Goal: Information Seeking & Learning: Learn about a topic

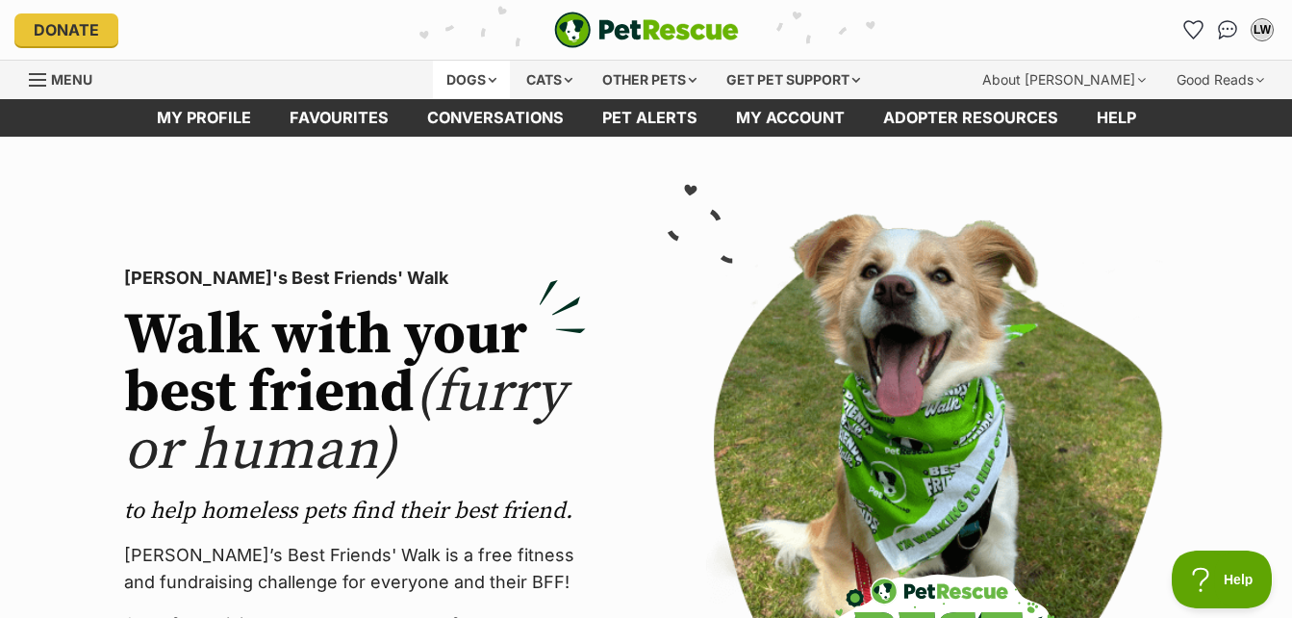
click at [460, 75] on div "Dogs" at bounding box center [471, 80] width 77 height 38
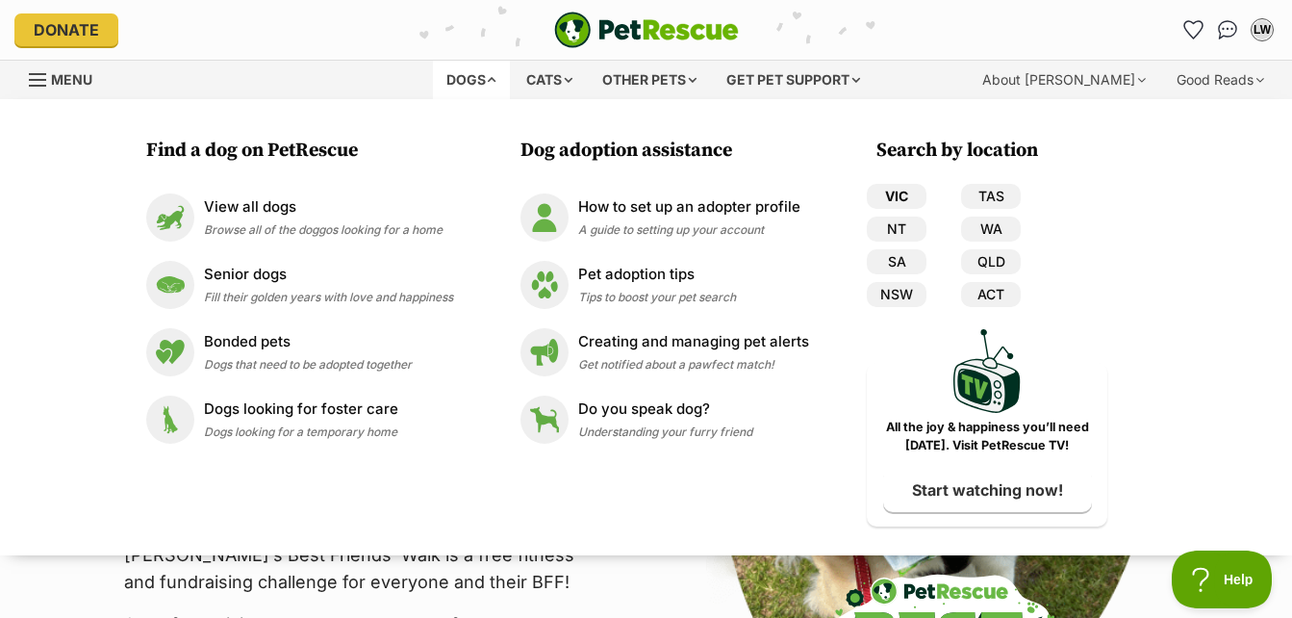
click at [883, 191] on link "VIC" at bounding box center [897, 196] width 60 height 25
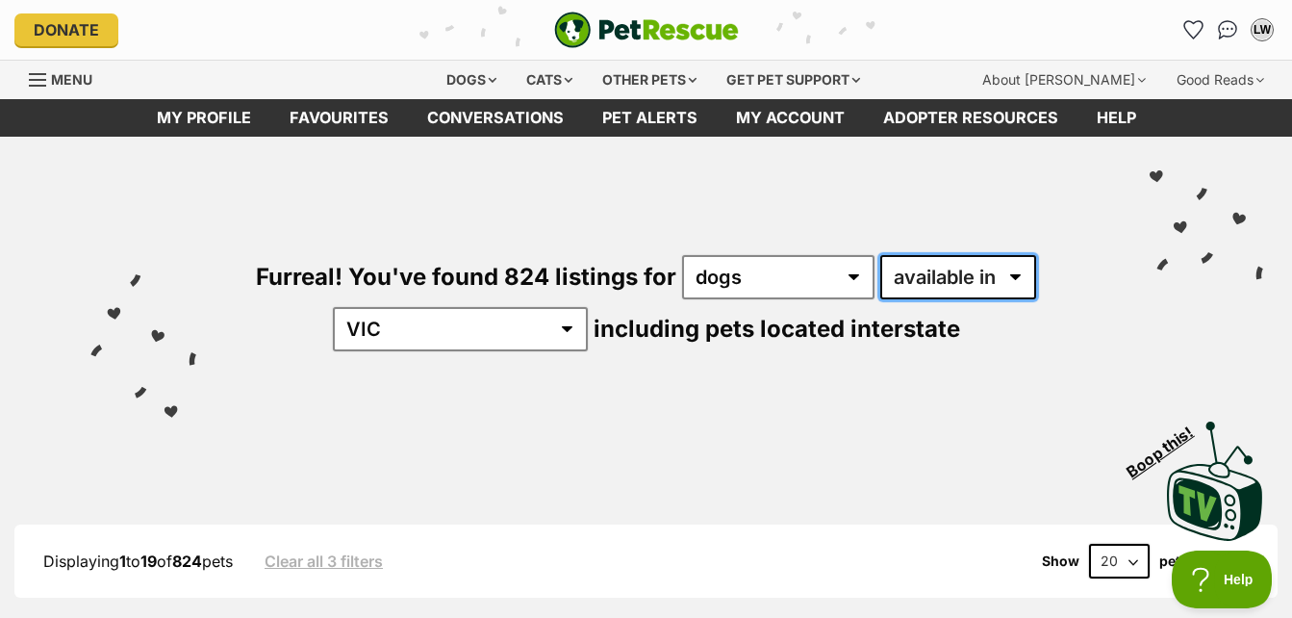
click at [1011, 277] on select "available in located in" at bounding box center [958, 277] width 156 height 44
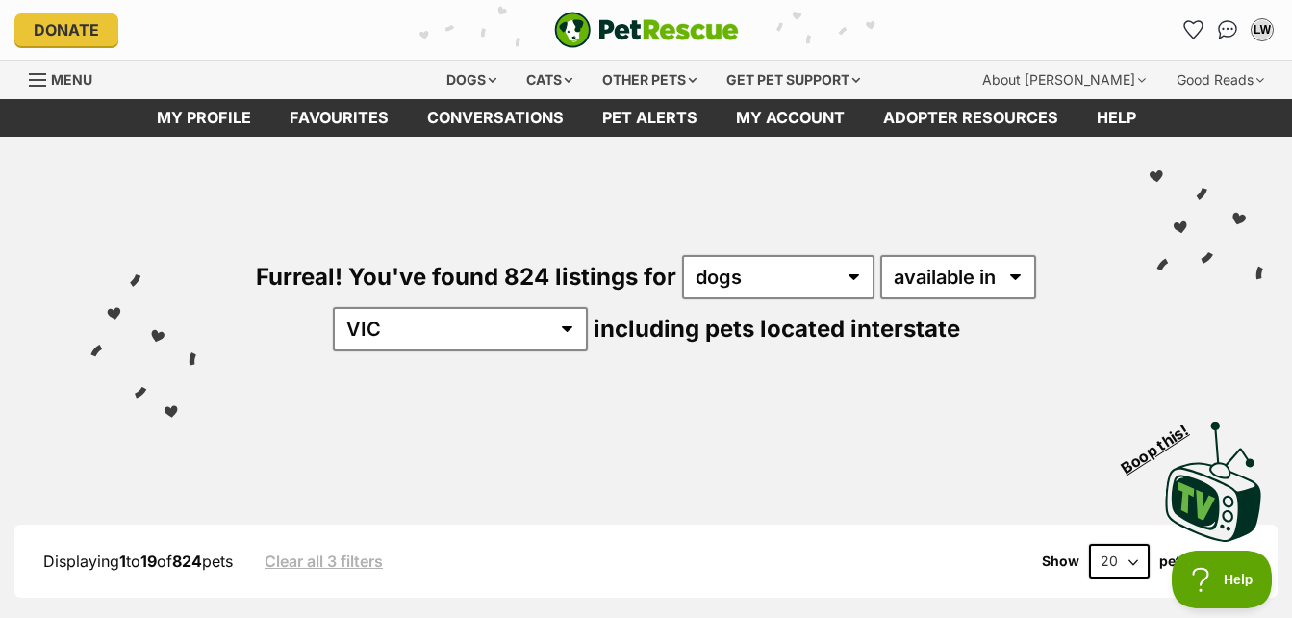
click at [735, 436] on div "Visit PetRescue TV (external site) Boop this!" at bounding box center [646, 474] width 1235 height 140
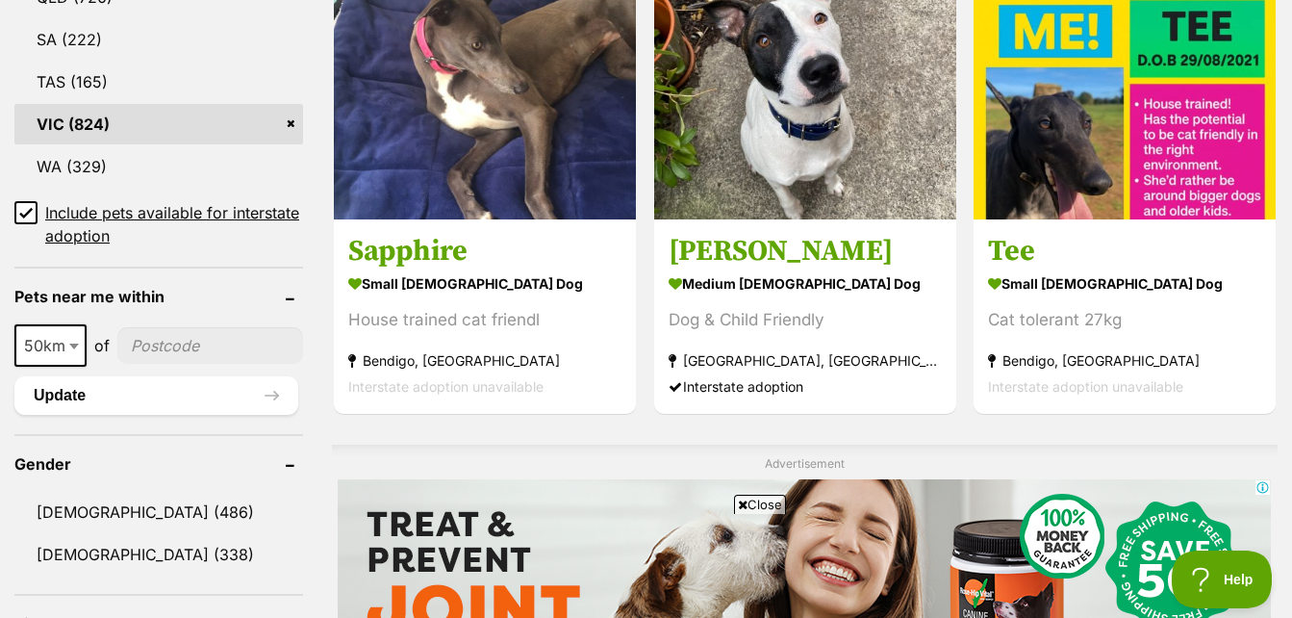
scroll to position [1251, 0]
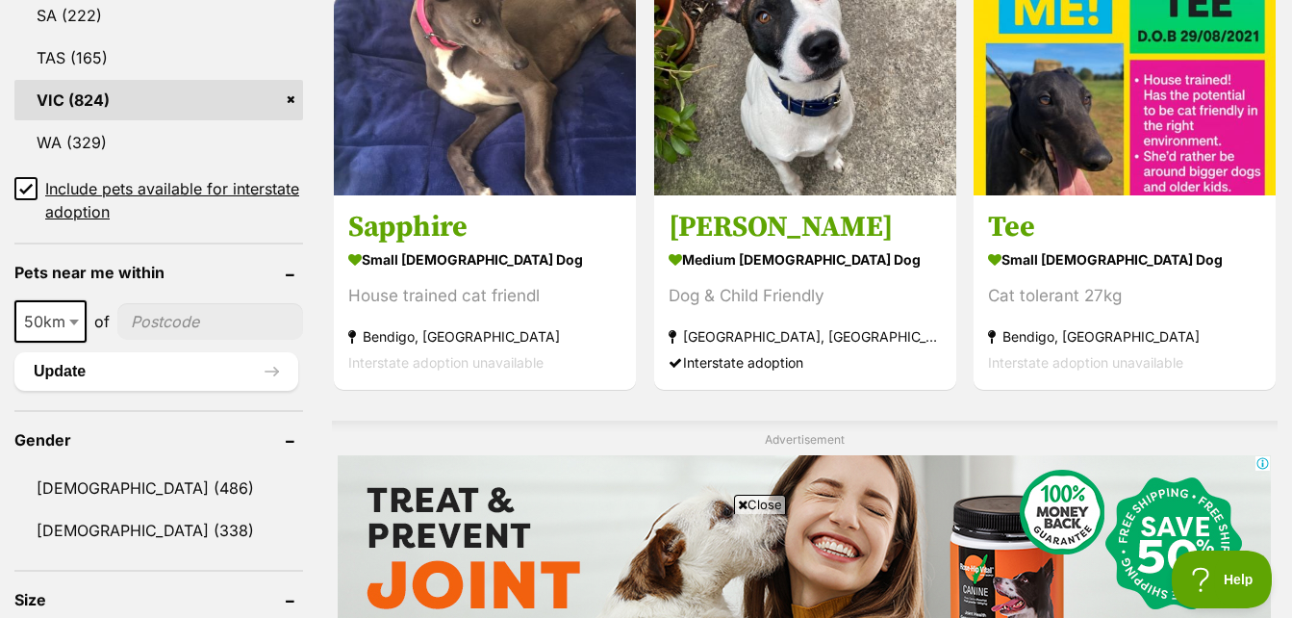
click at [20, 194] on icon at bounding box center [25, 188] width 13 height 13
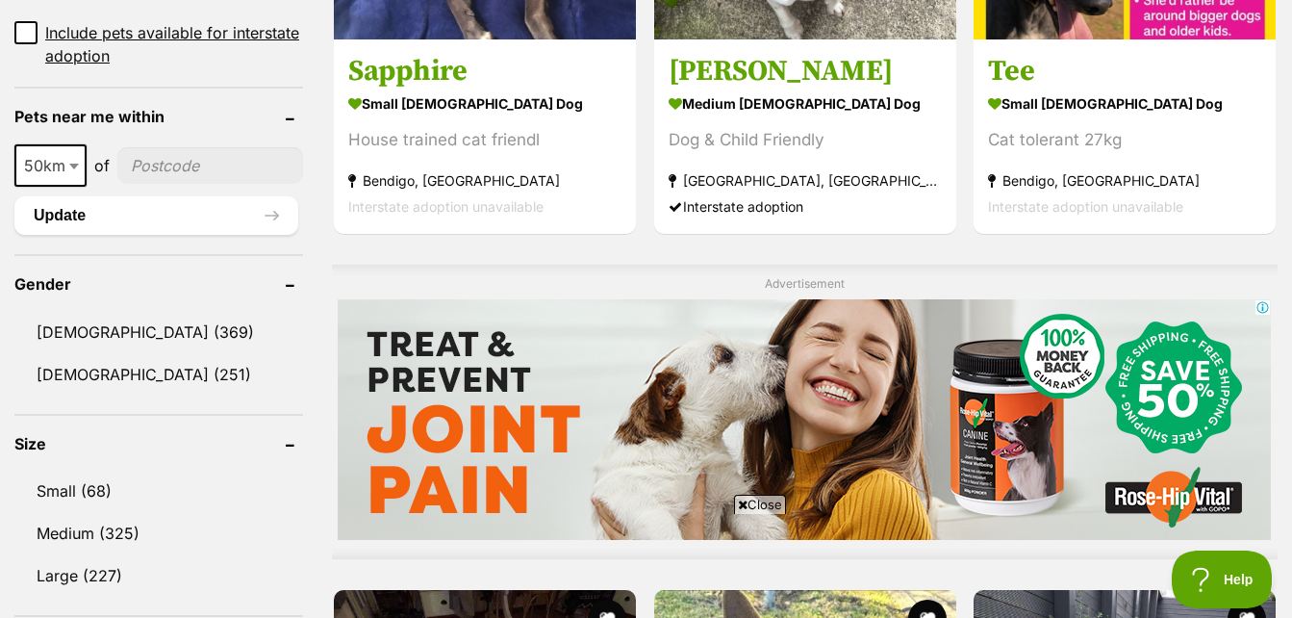
scroll to position [1636, 0]
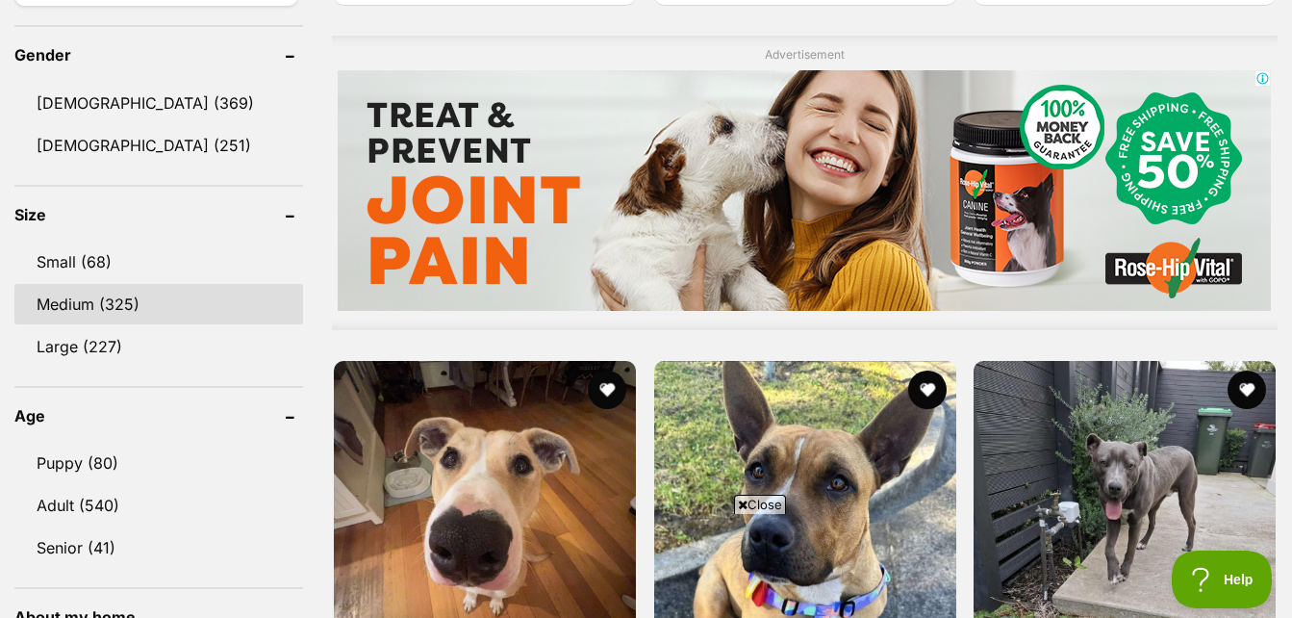
click at [124, 294] on link "Medium (325)" at bounding box center [158, 304] width 289 height 40
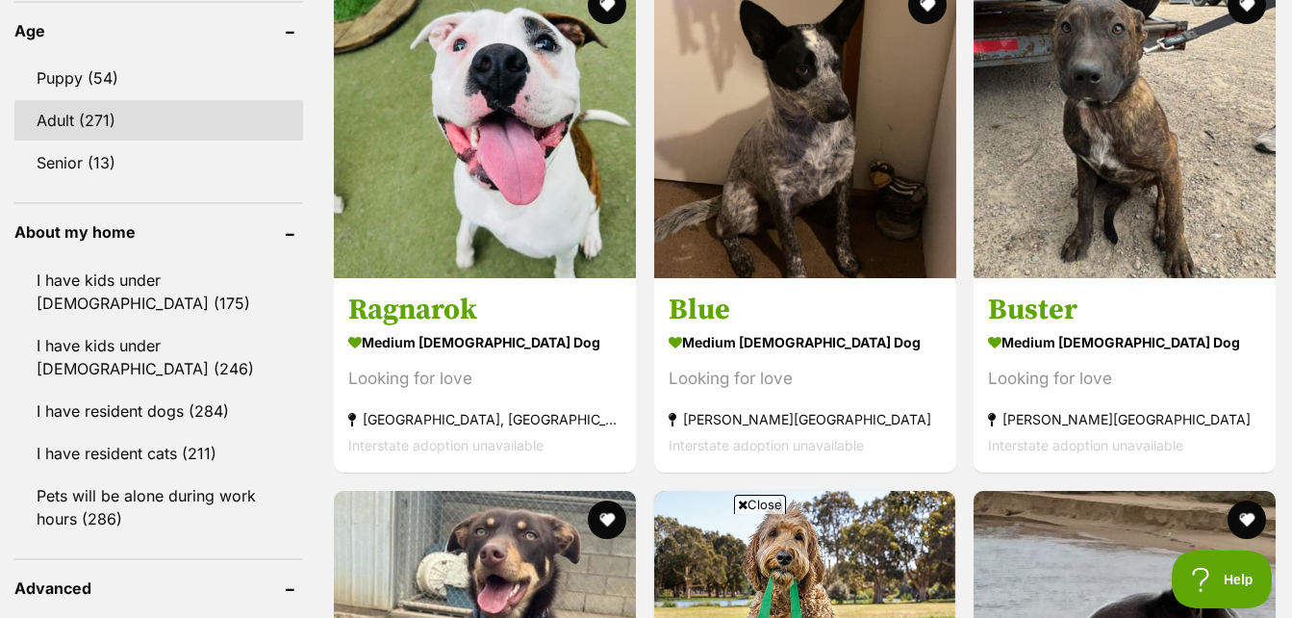
click at [101, 123] on link "Adult (271)" at bounding box center [158, 120] width 289 height 40
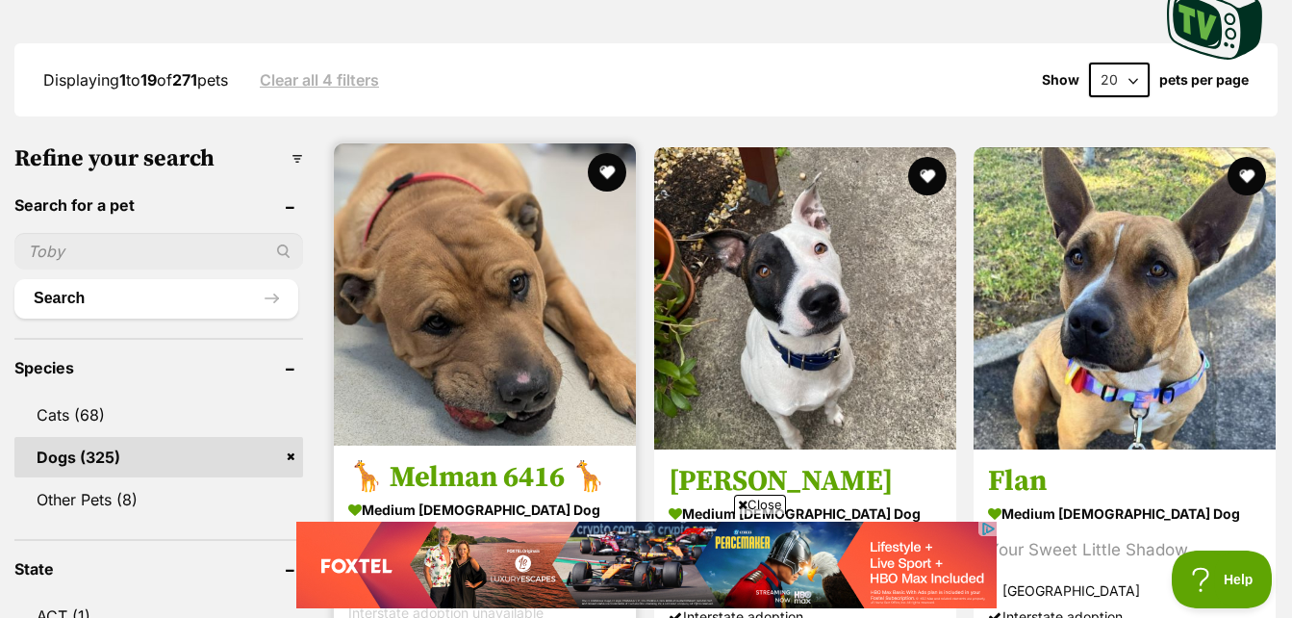
click at [513, 272] on img at bounding box center [485, 294] width 302 height 302
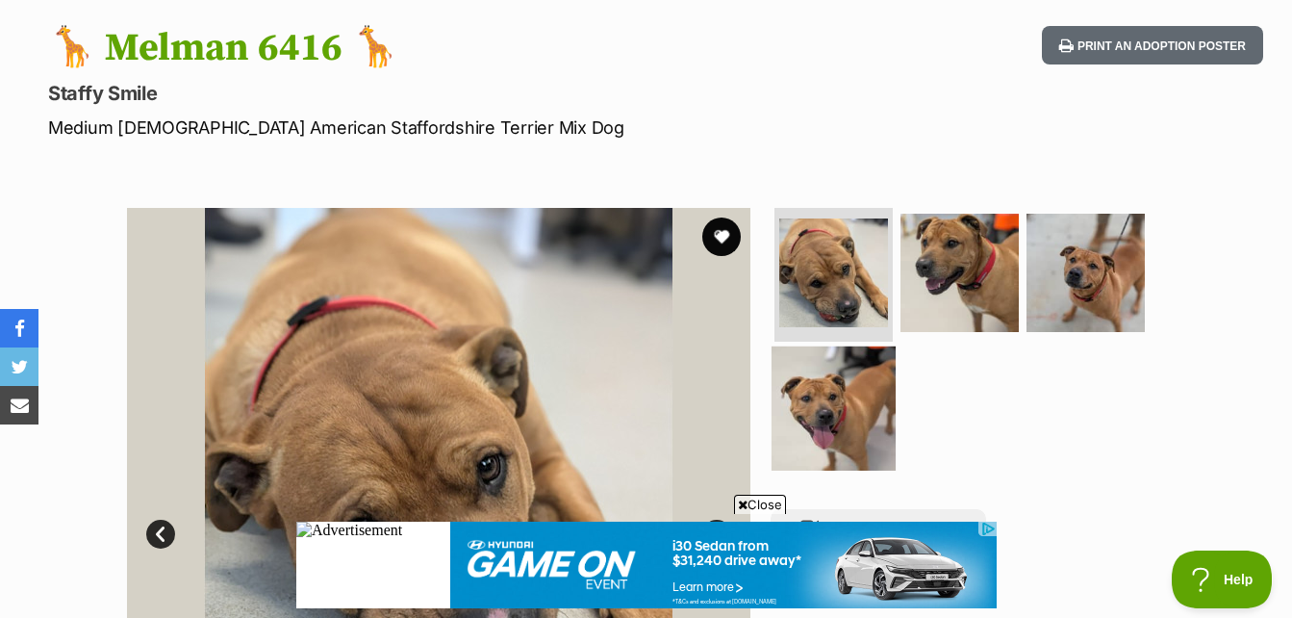
click at [854, 398] on img at bounding box center [834, 408] width 124 height 124
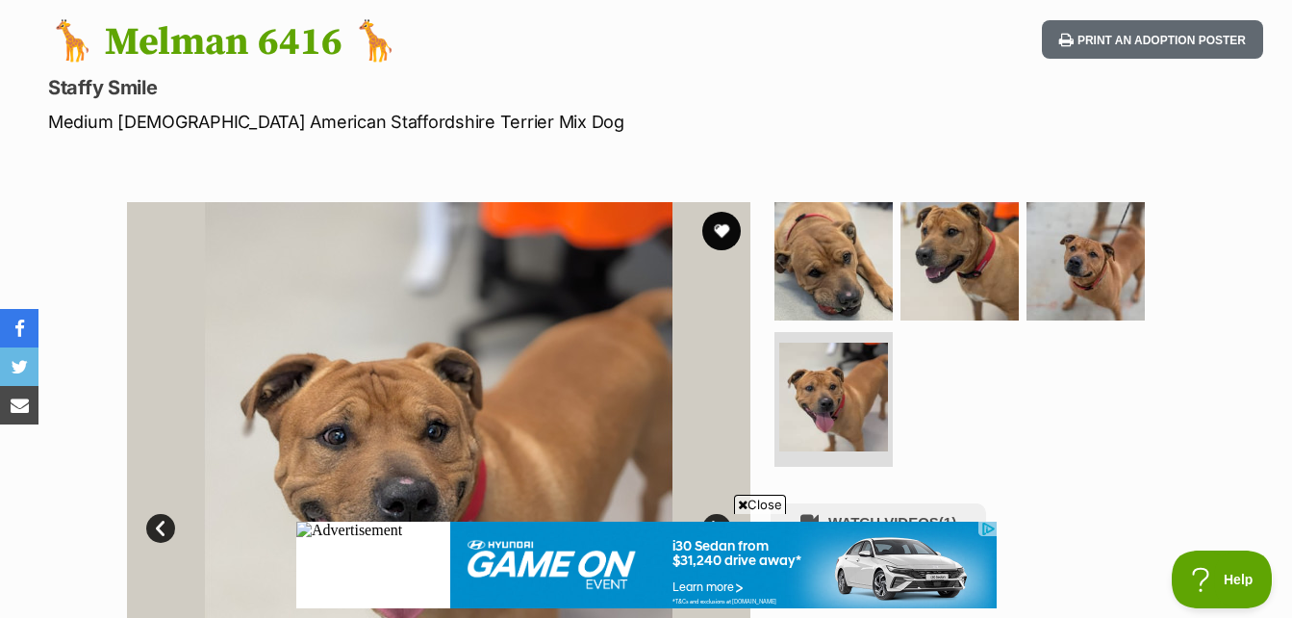
scroll to position [192, 0]
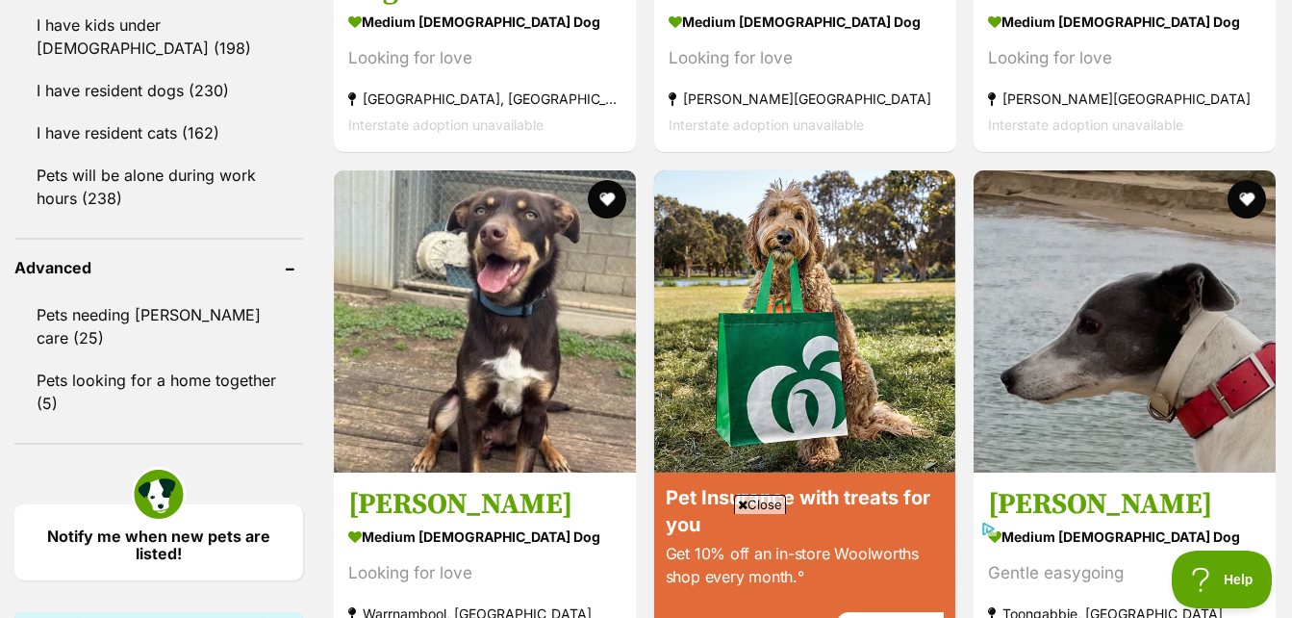
scroll to position [2309, 0]
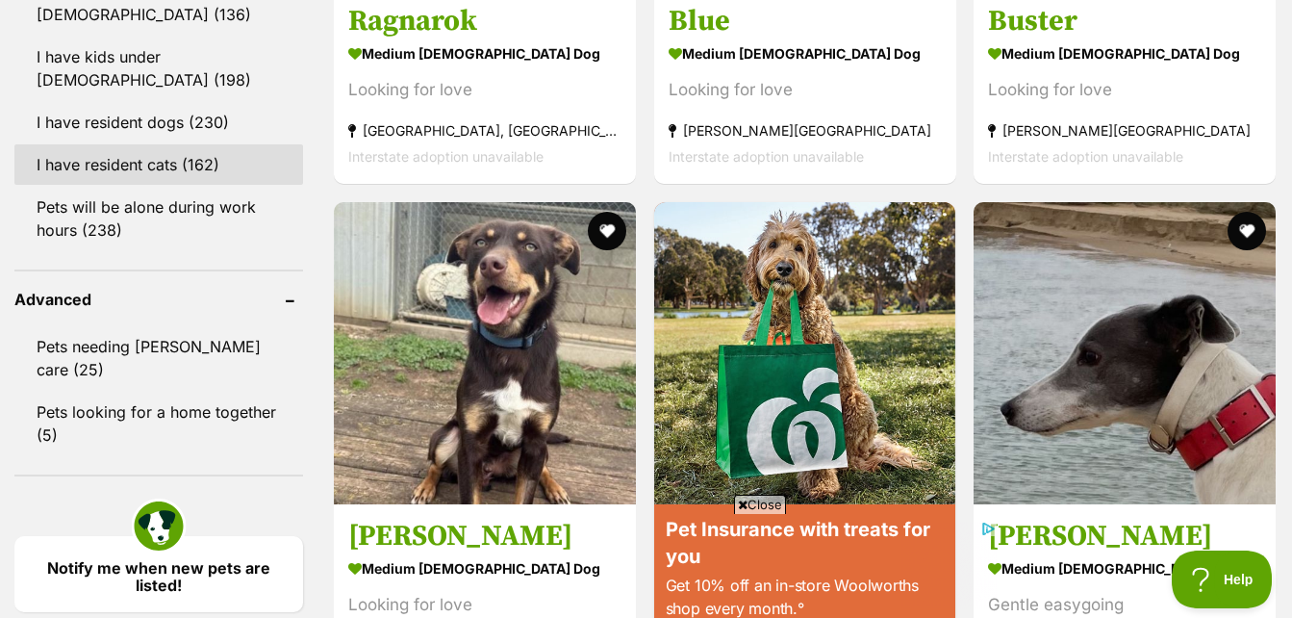
click at [127, 164] on link "I have resident cats (162)" at bounding box center [158, 164] width 289 height 40
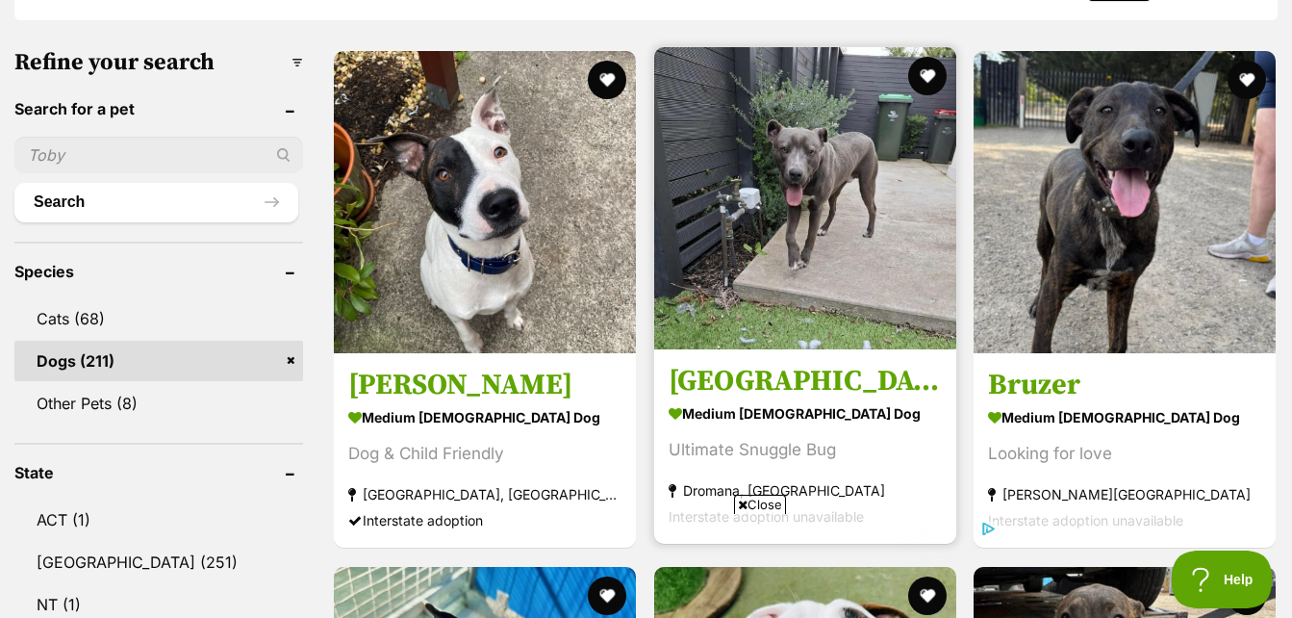
click at [840, 230] on img at bounding box center [805, 198] width 302 height 302
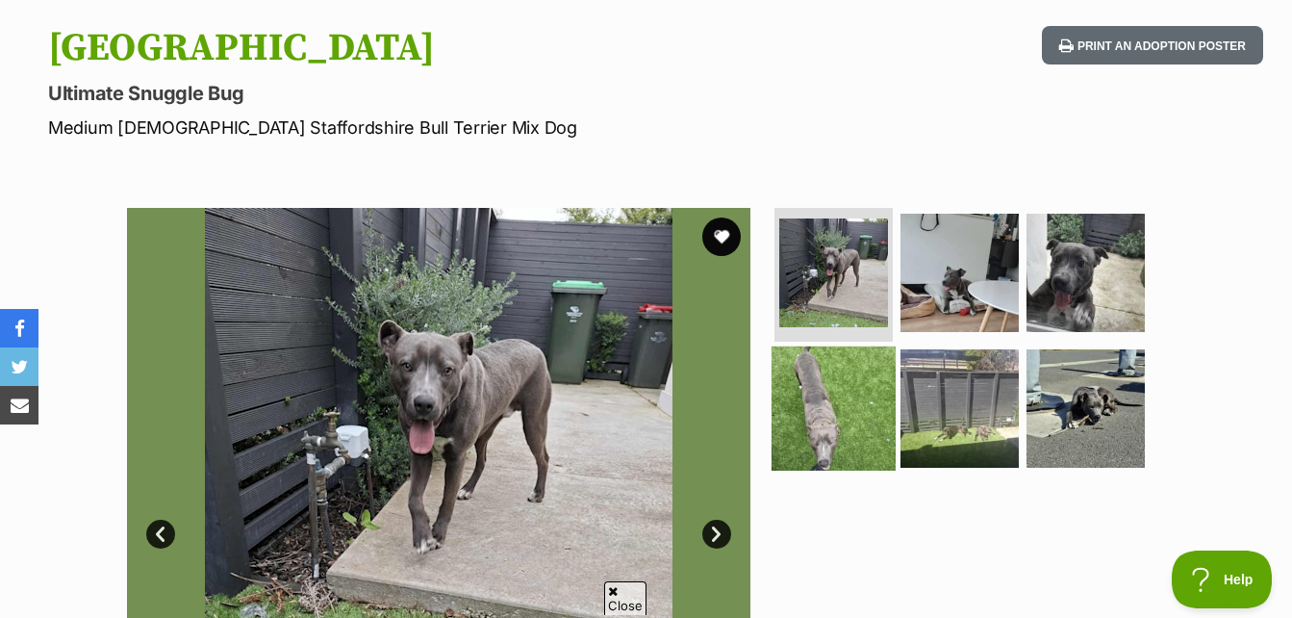
click at [817, 411] on img at bounding box center [834, 408] width 124 height 124
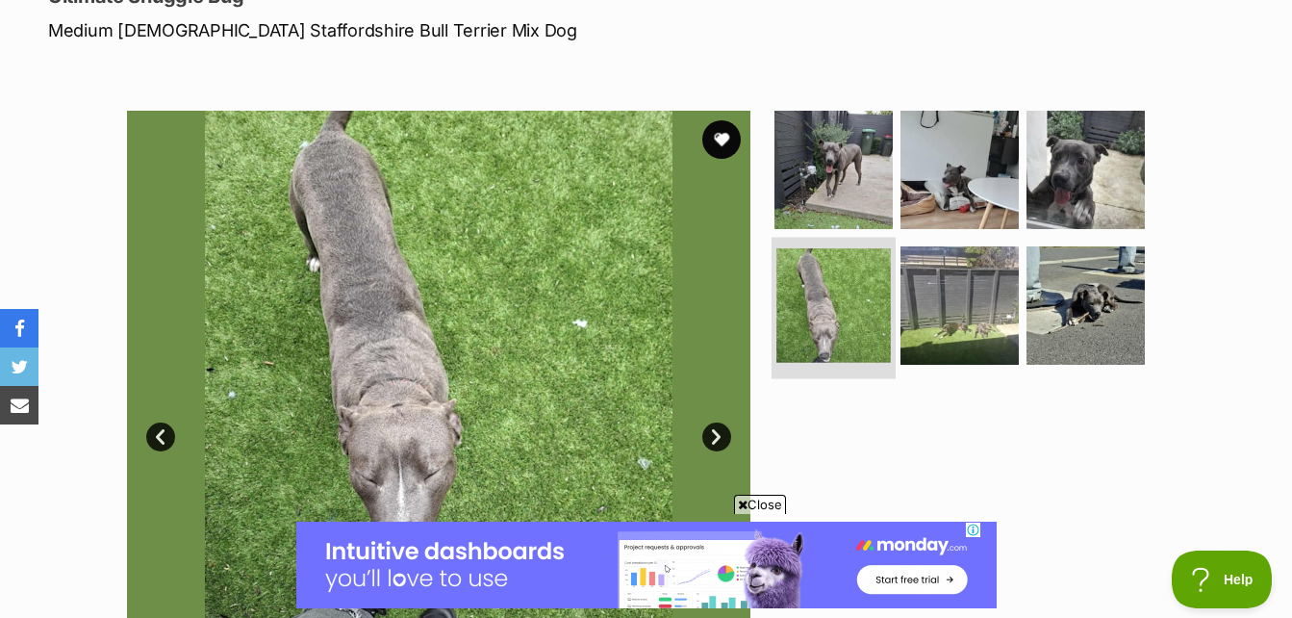
scroll to position [289, 0]
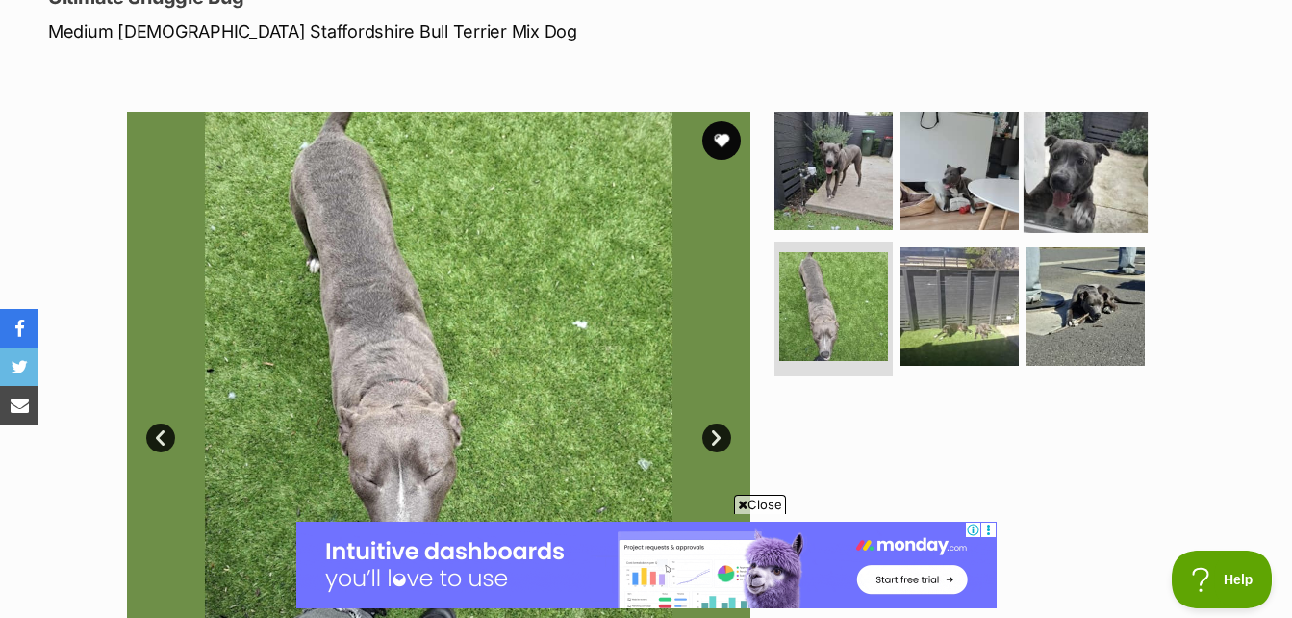
click at [1086, 165] on img at bounding box center [1086, 170] width 124 height 124
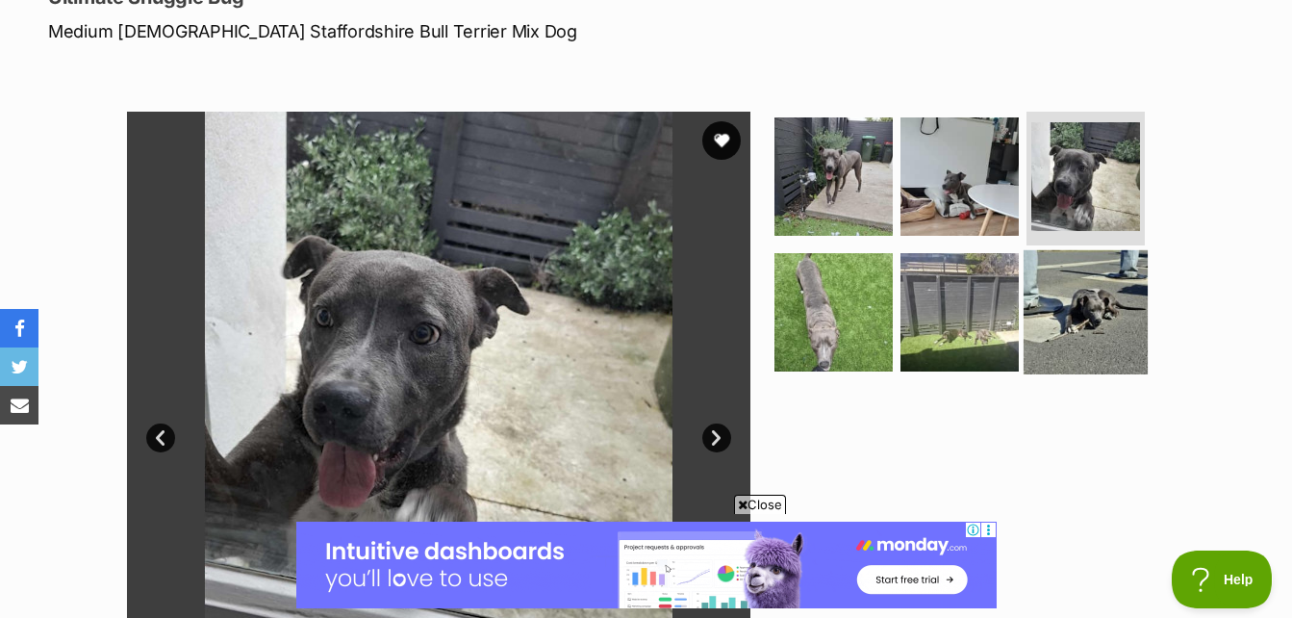
click at [1095, 334] on img at bounding box center [1086, 312] width 124 height 124
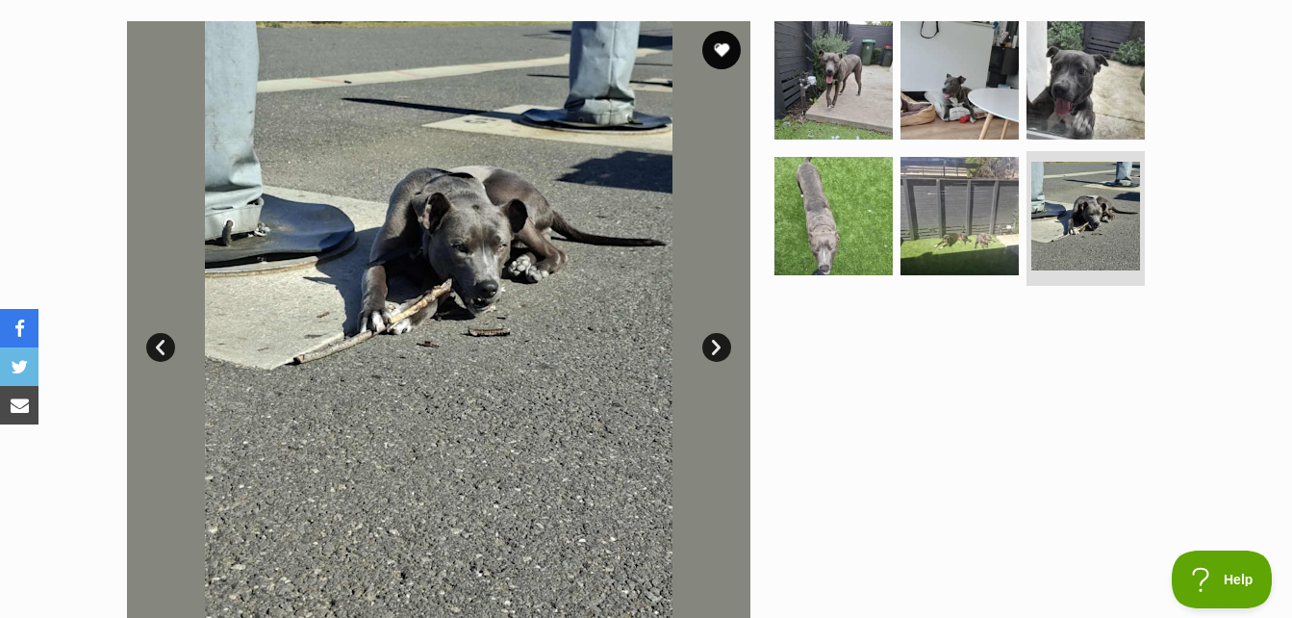
scroll to position [0, 0]
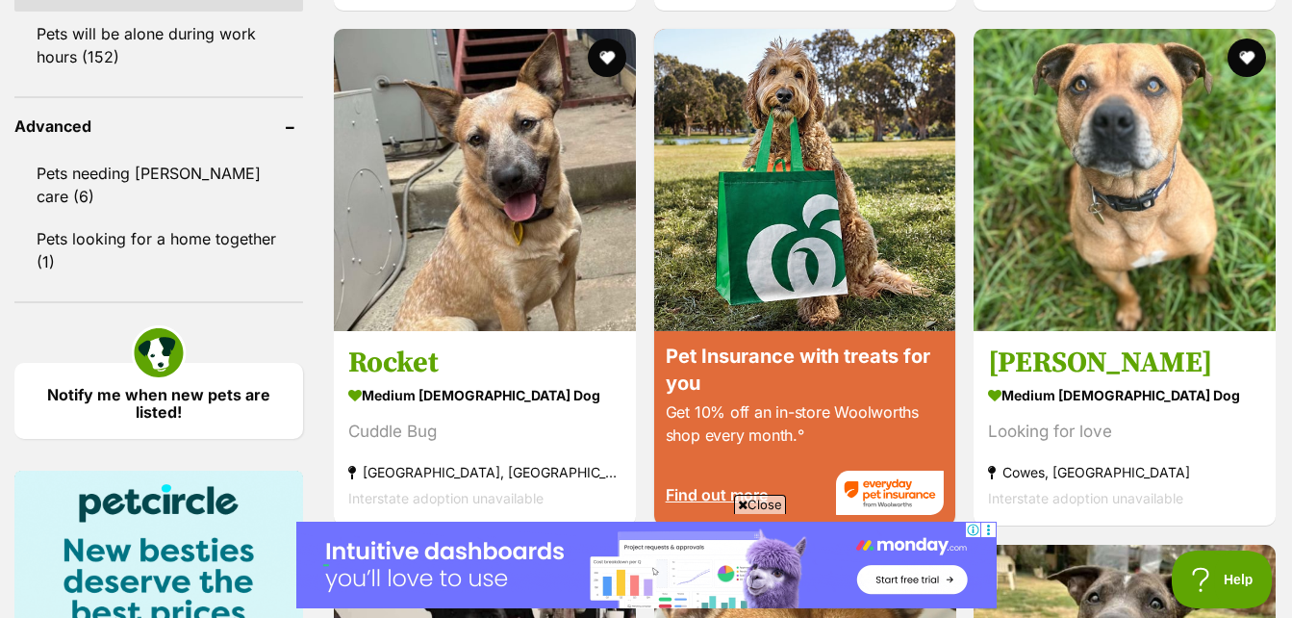
scroll to position [2502, 0]
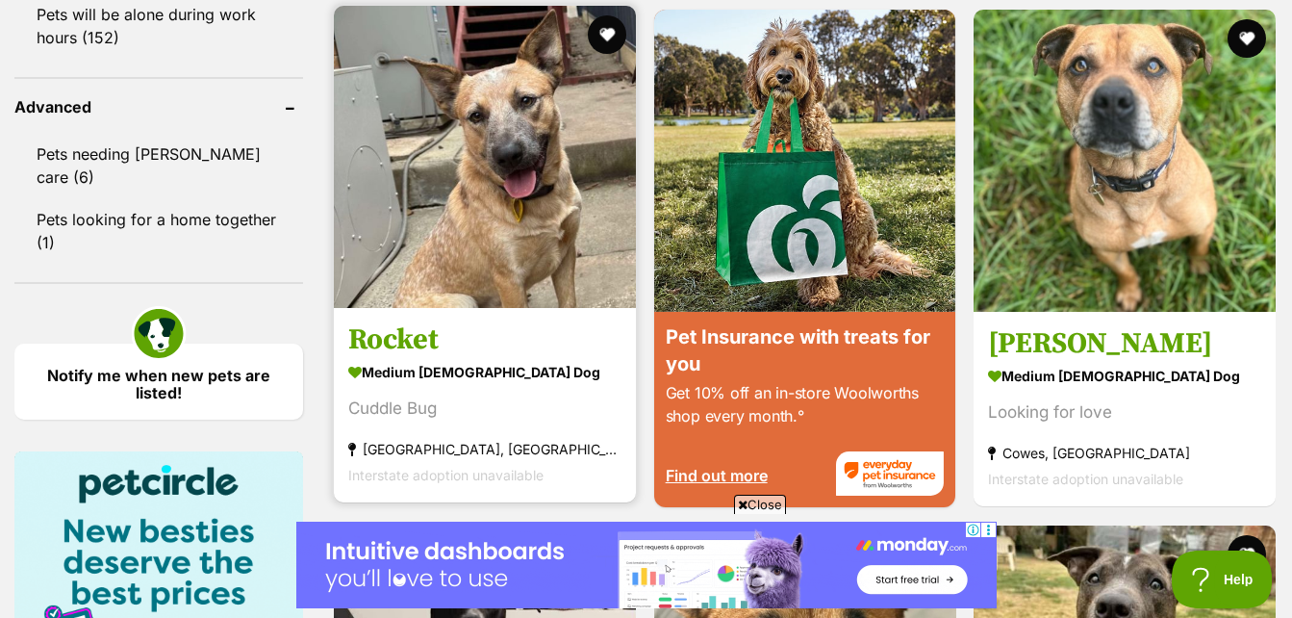
click at [550, 110] on img at bounding box center [485, 157] width 302 height 302
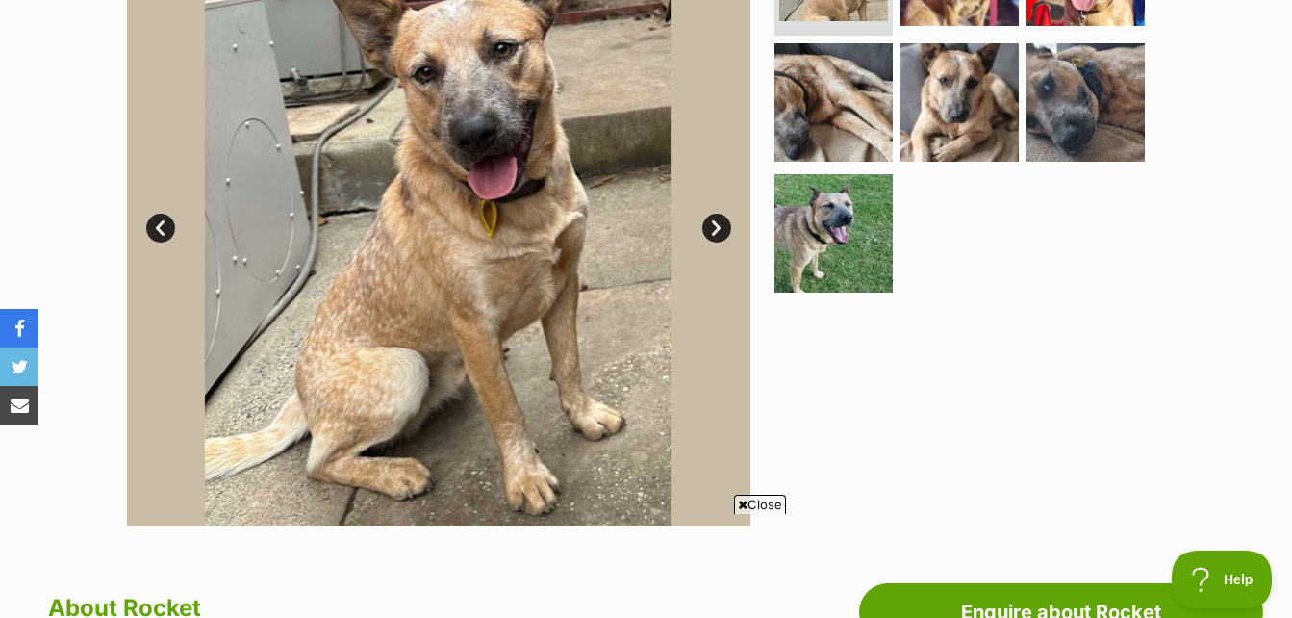
scroll to position [96, 0]
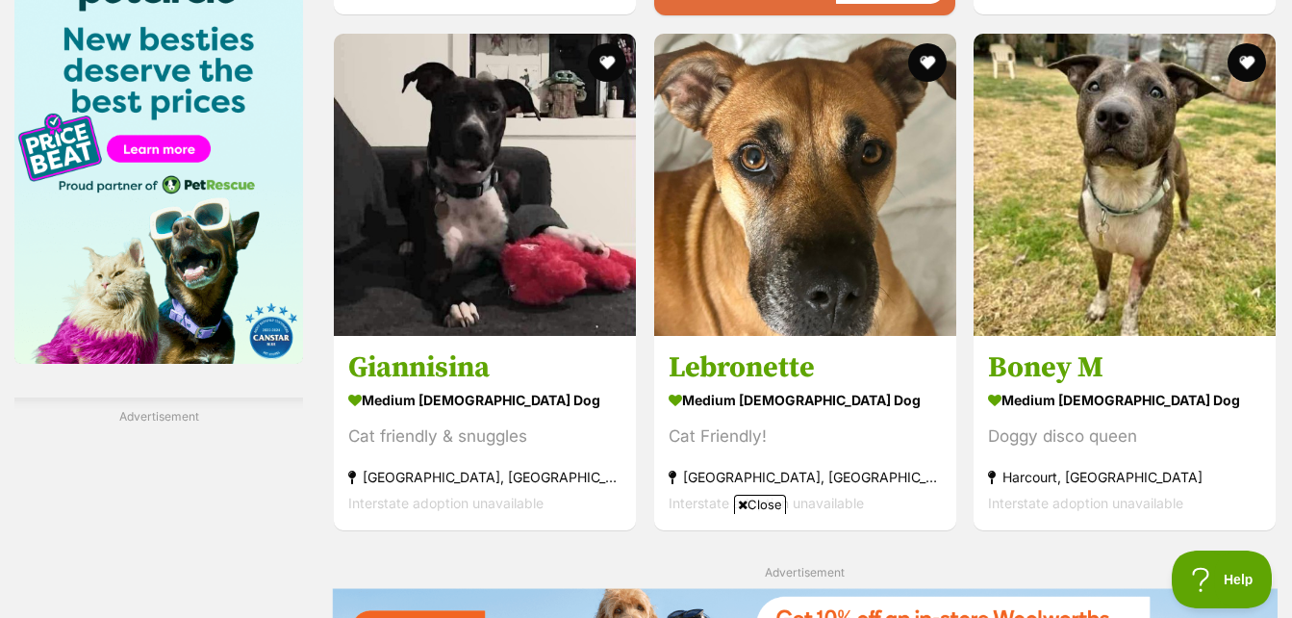
scroll to position [2949, 0]
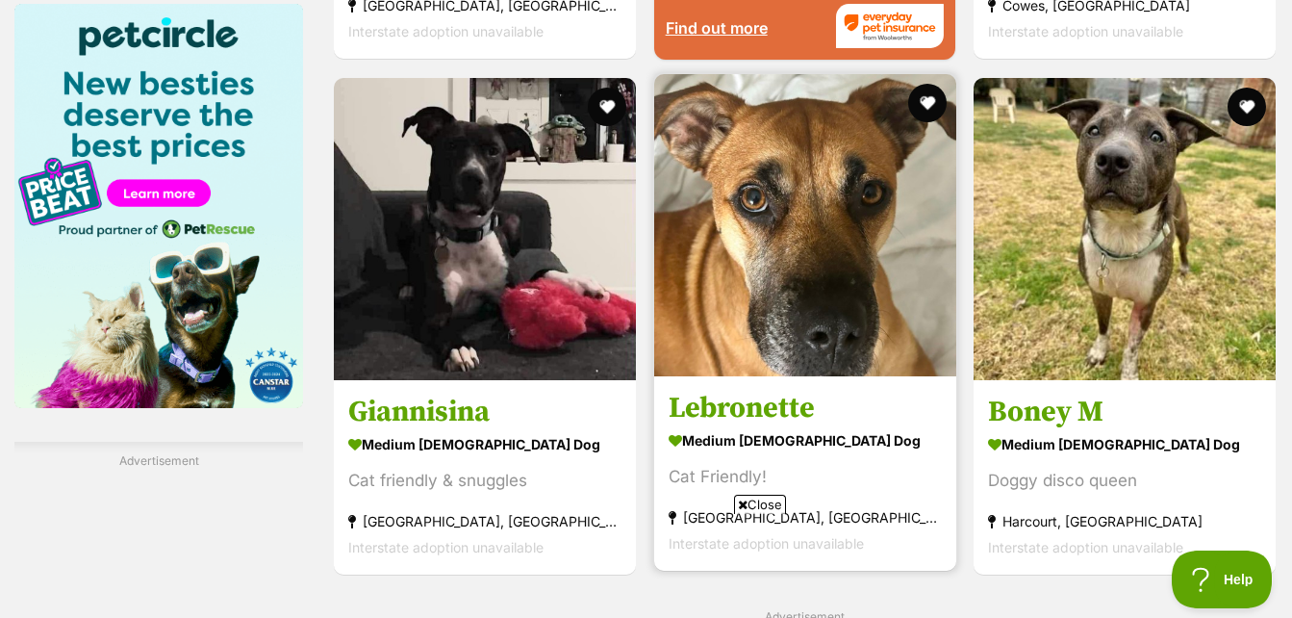
click at [853, 299] on img at bounding box center [805, 225] width 302 height 302
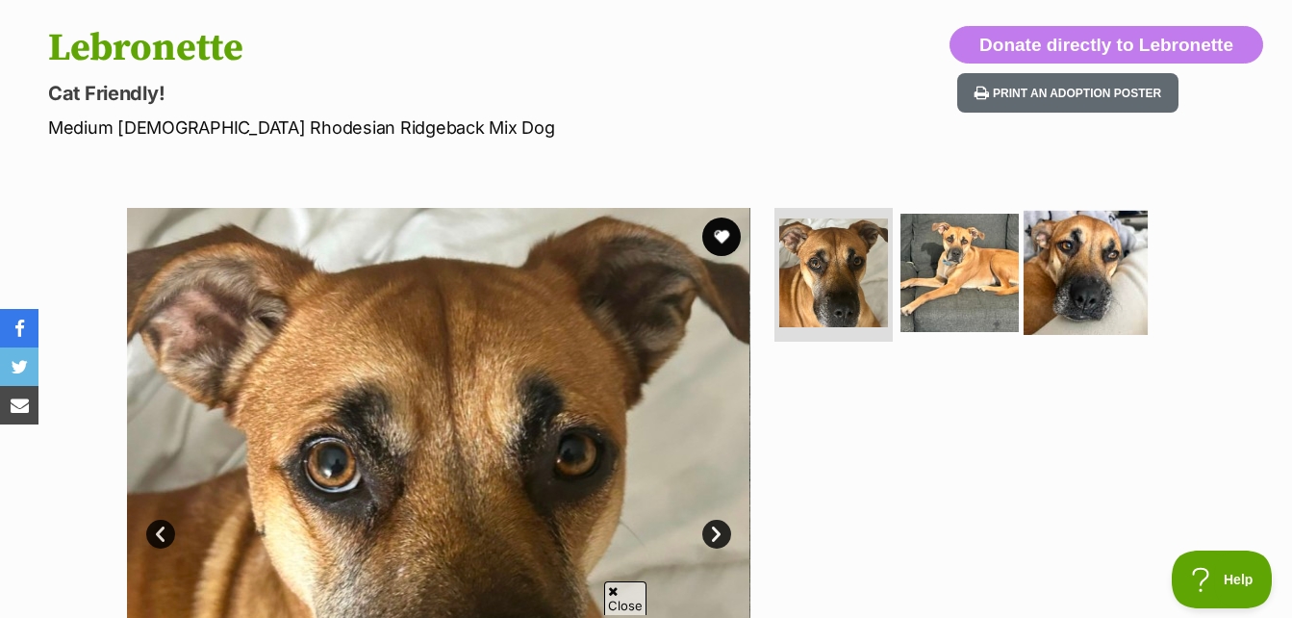
click at [1105, 249] on img at bounding box center [1086, 272] width 124 height 124
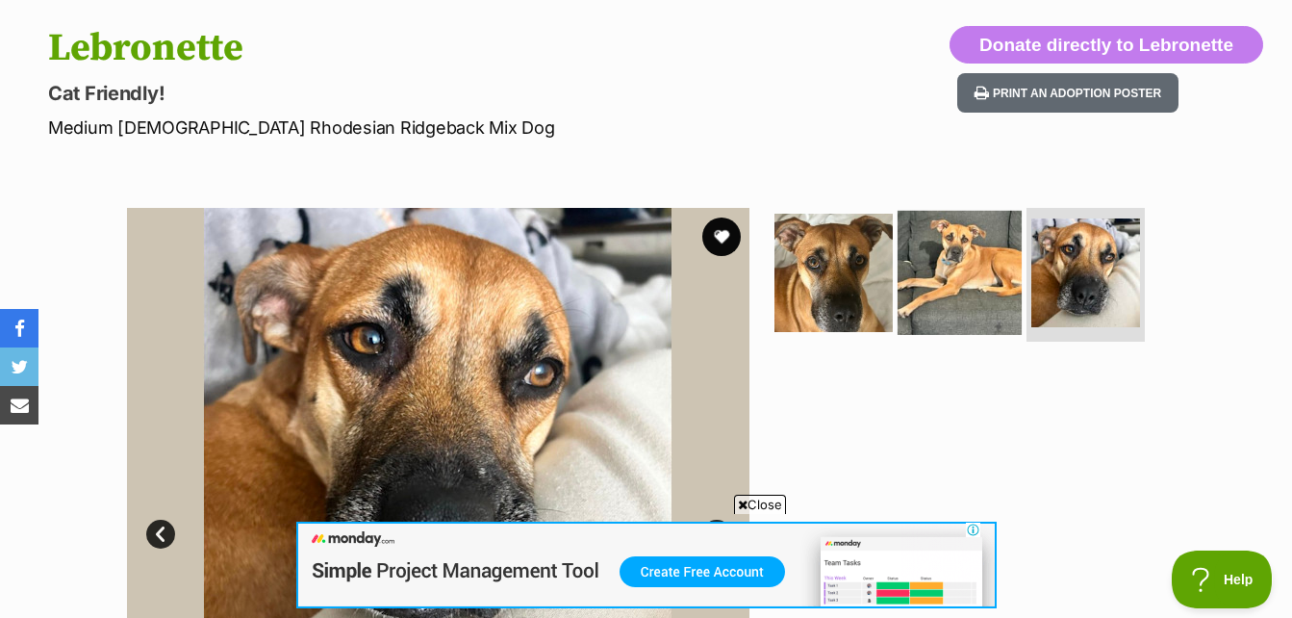
click at [950, 285] on img at bounding box center [960, 272] width 124 height 124
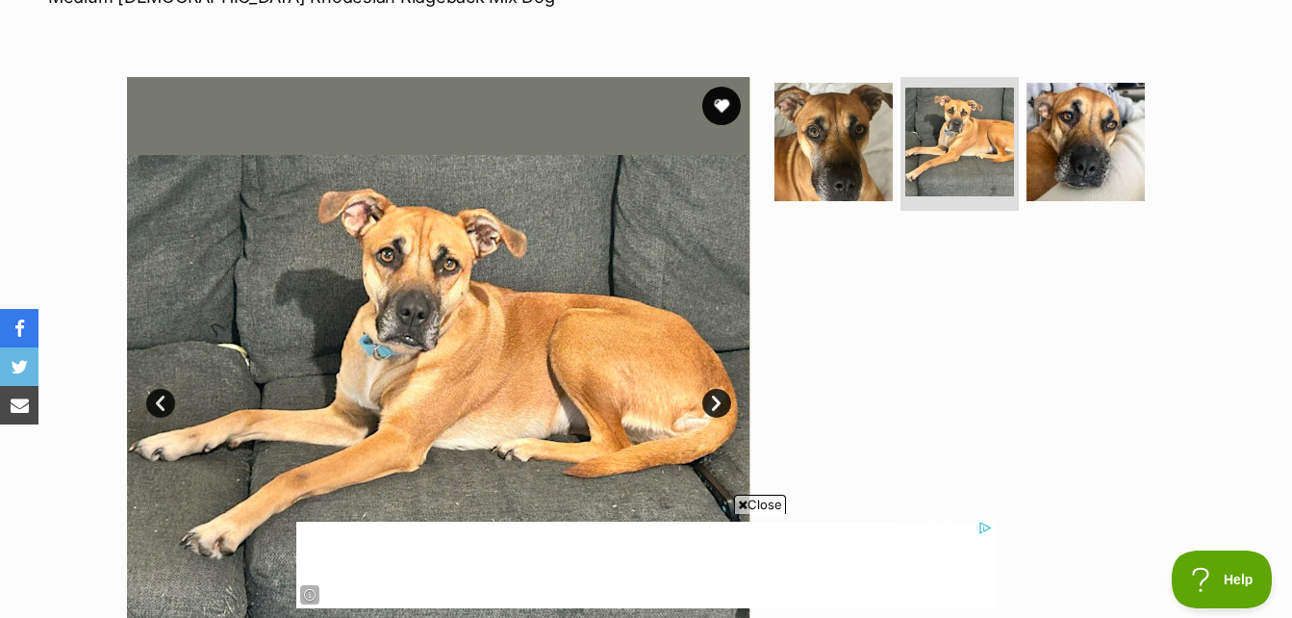
scroll to position [289, 0]
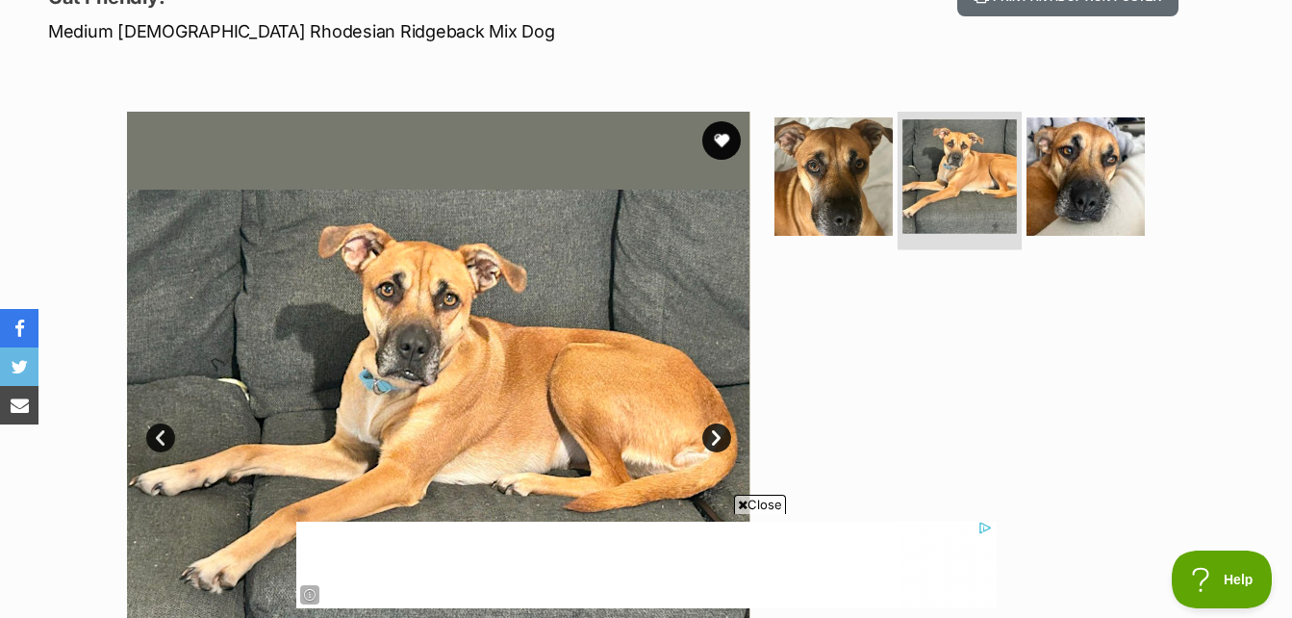
click at [975, 163] on img at bounding box center [960, 176] width 115 height 115
click at [959, 171] on img at bounding box center [960, 176] width 115 height 115
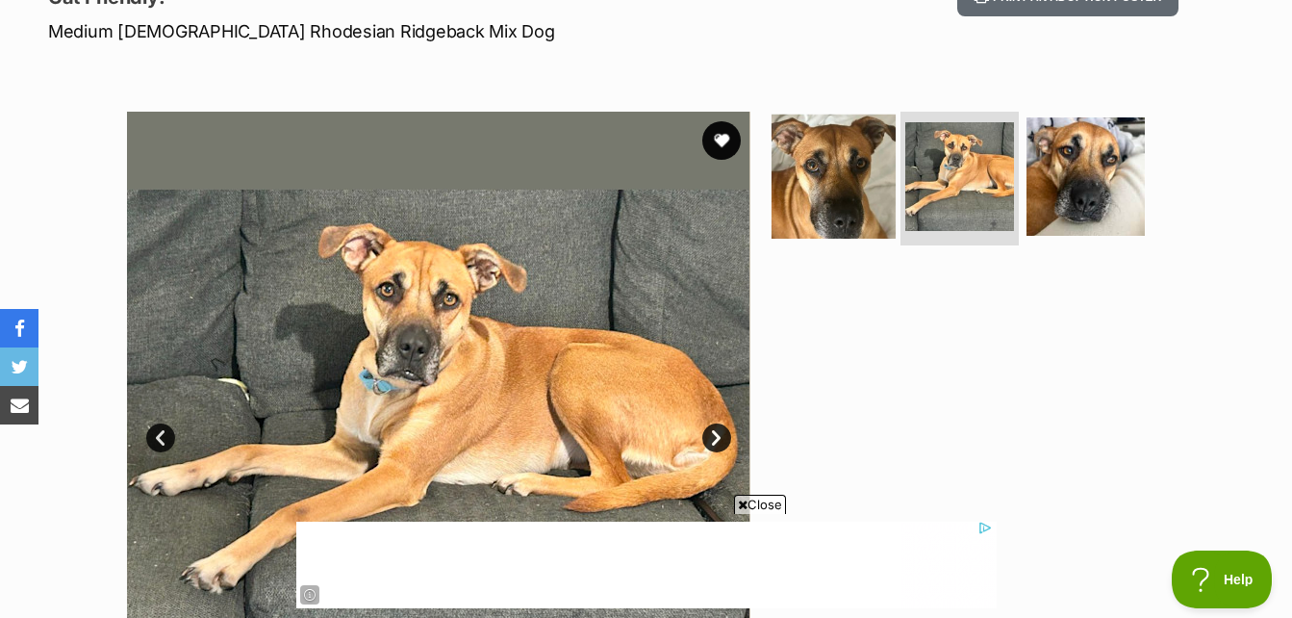
click at [830, 184] on img at bounding box center [834, 176] width 124 height 124
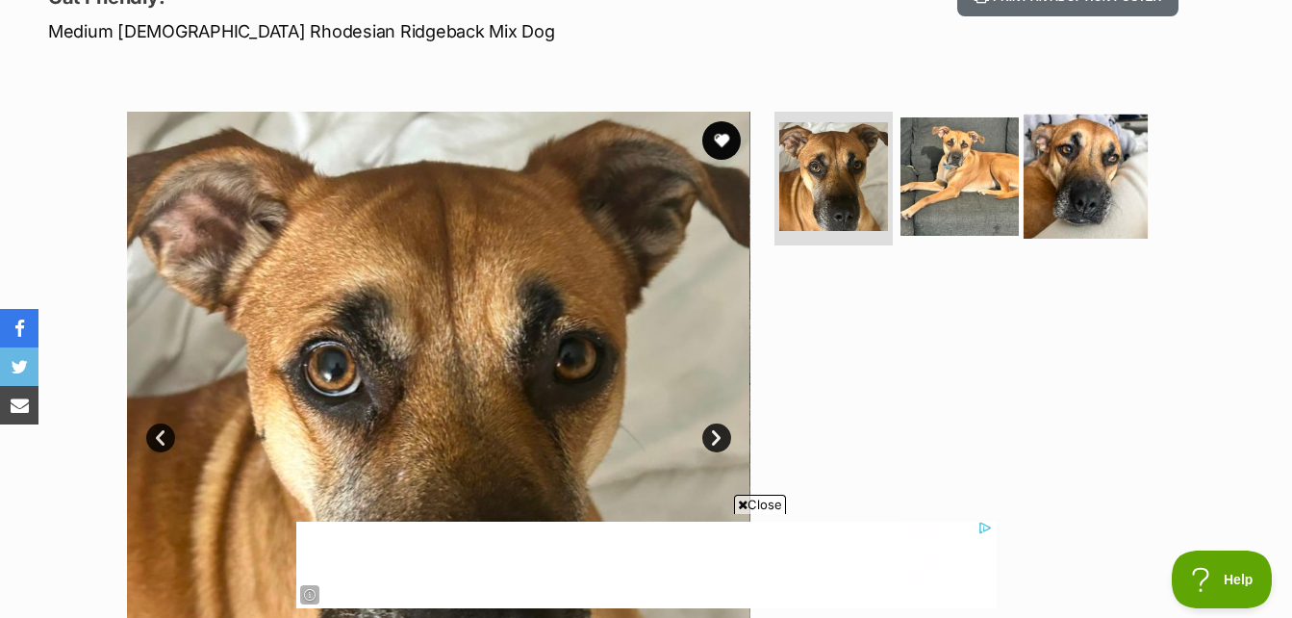
click at [1083, 171] on img at bounding box center [1086, 176] width 124 height 124
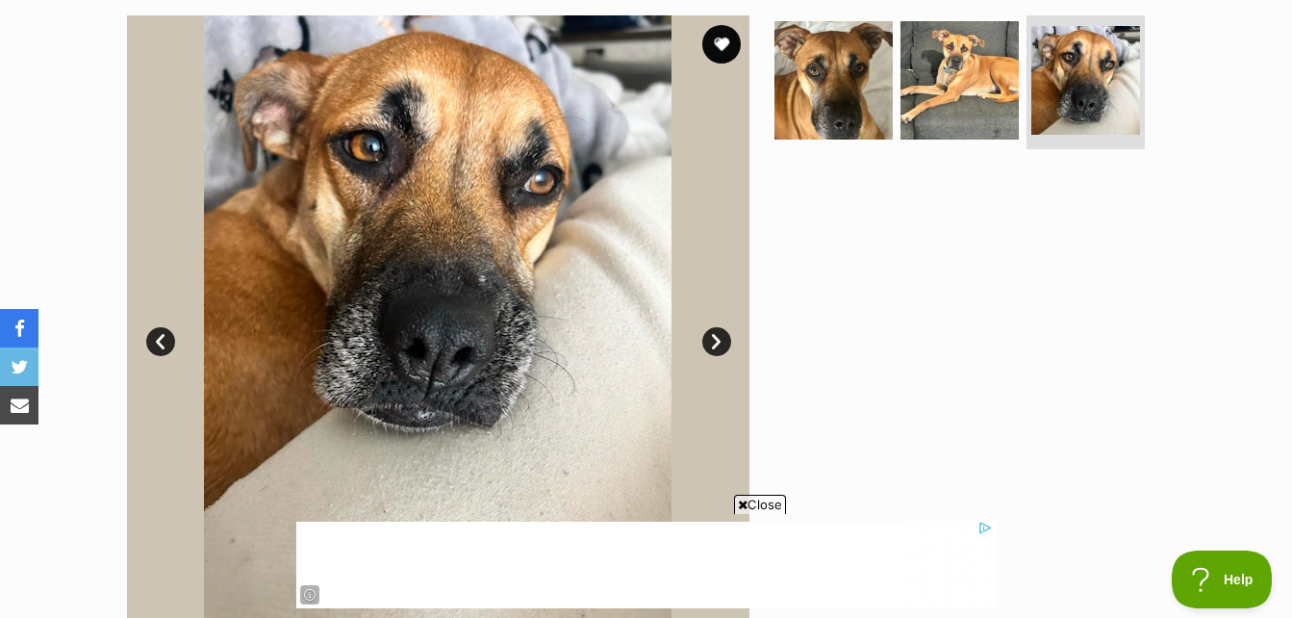
scroll to position [0, 0]
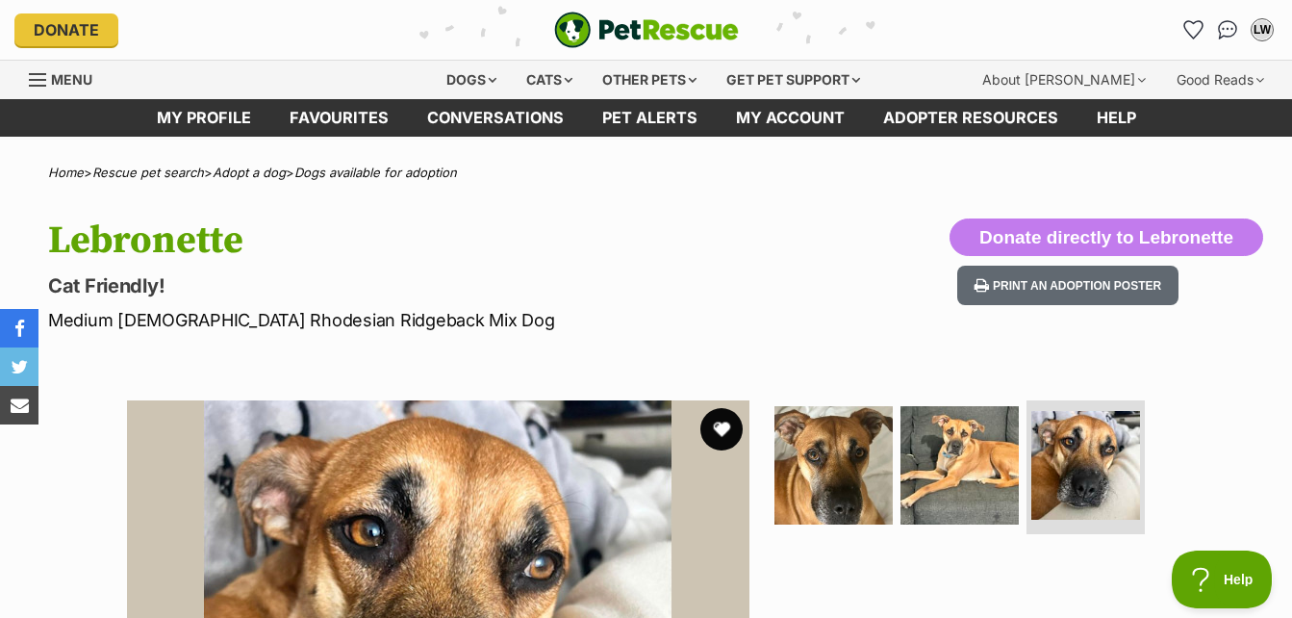
click at [711, 429] on button "favourite" at bounding box center [722, 429] width 42 height 42
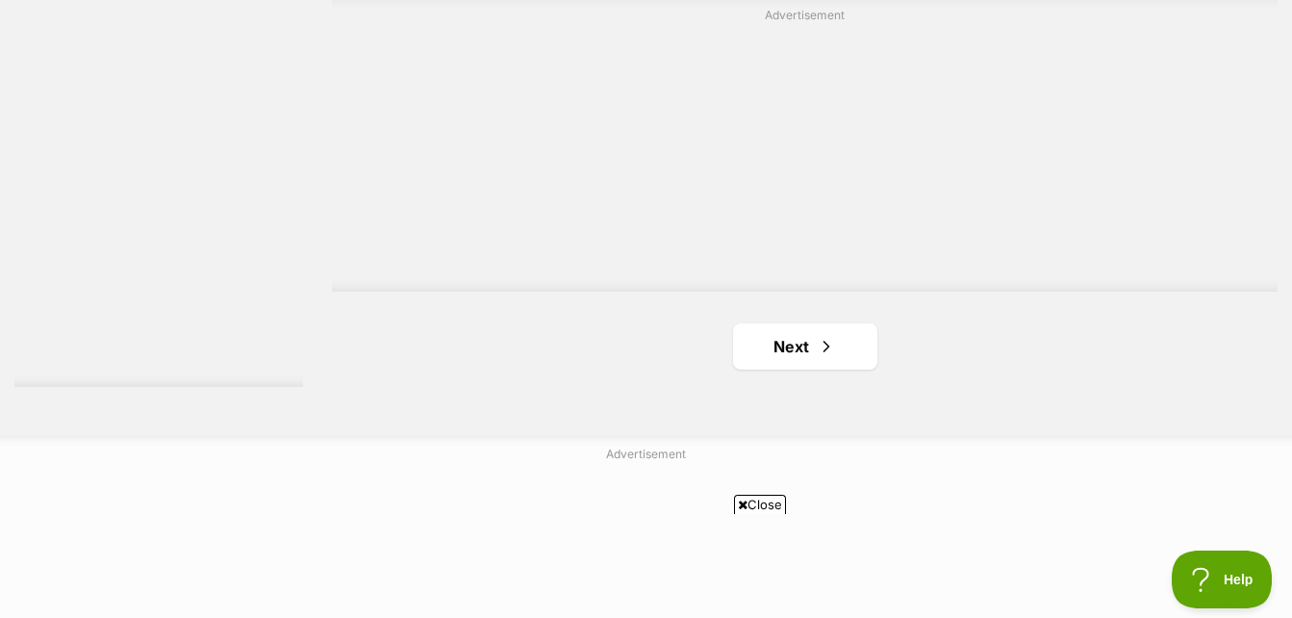
scroll to position [4786, 0]
click at [825, 332] on span "Next page" at bounding box center [826, 334] width 19 height 23
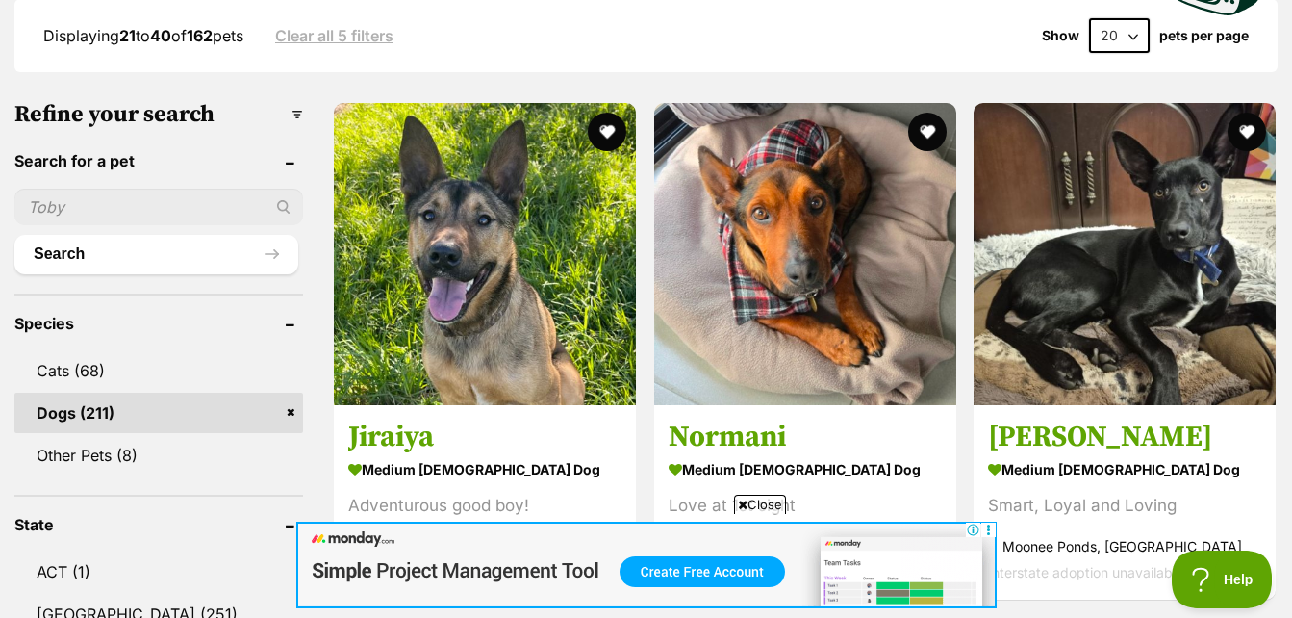
scroll to position [553, 0]
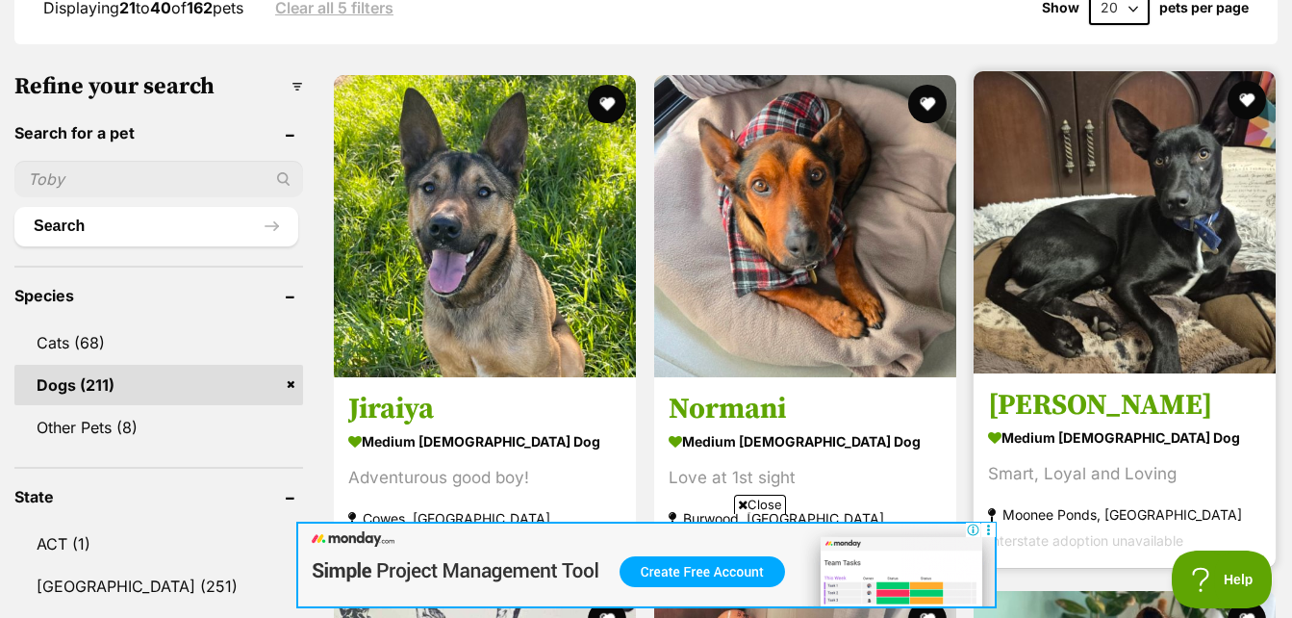
click at [1122, 287] on img at bounding box center [1125, 222] width 302 height 302
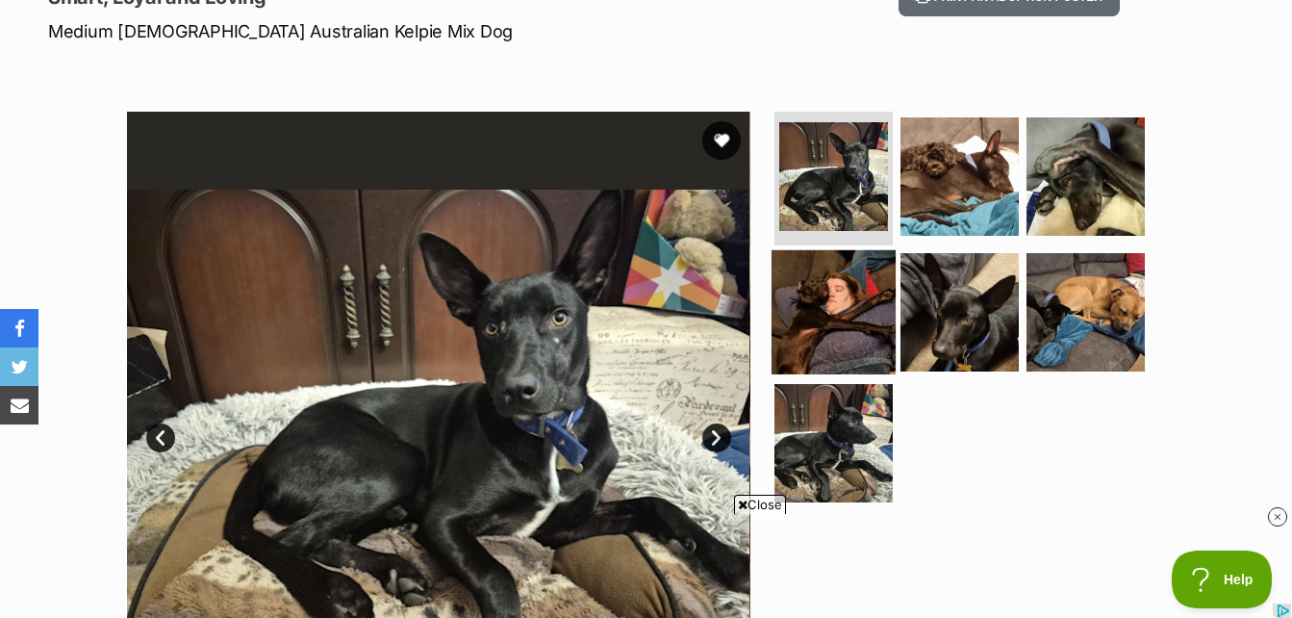
click at [871, 322] on img at bounding box center [834, 312] width 124 height 124
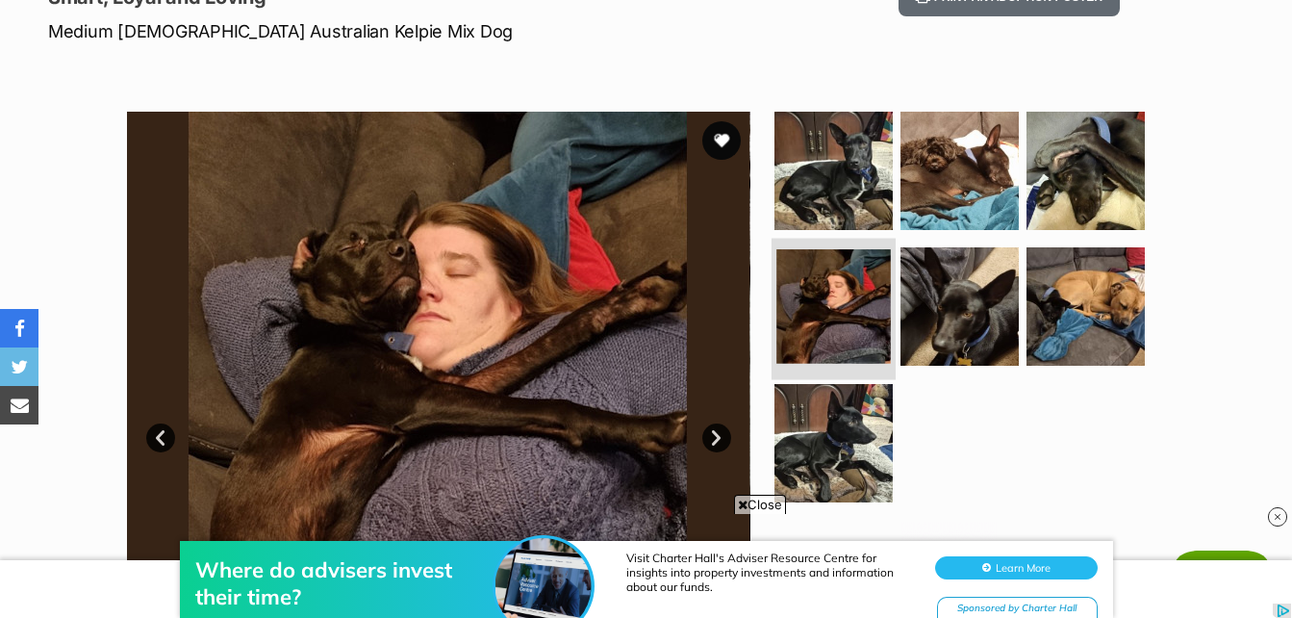
scroll to position [481, 0]
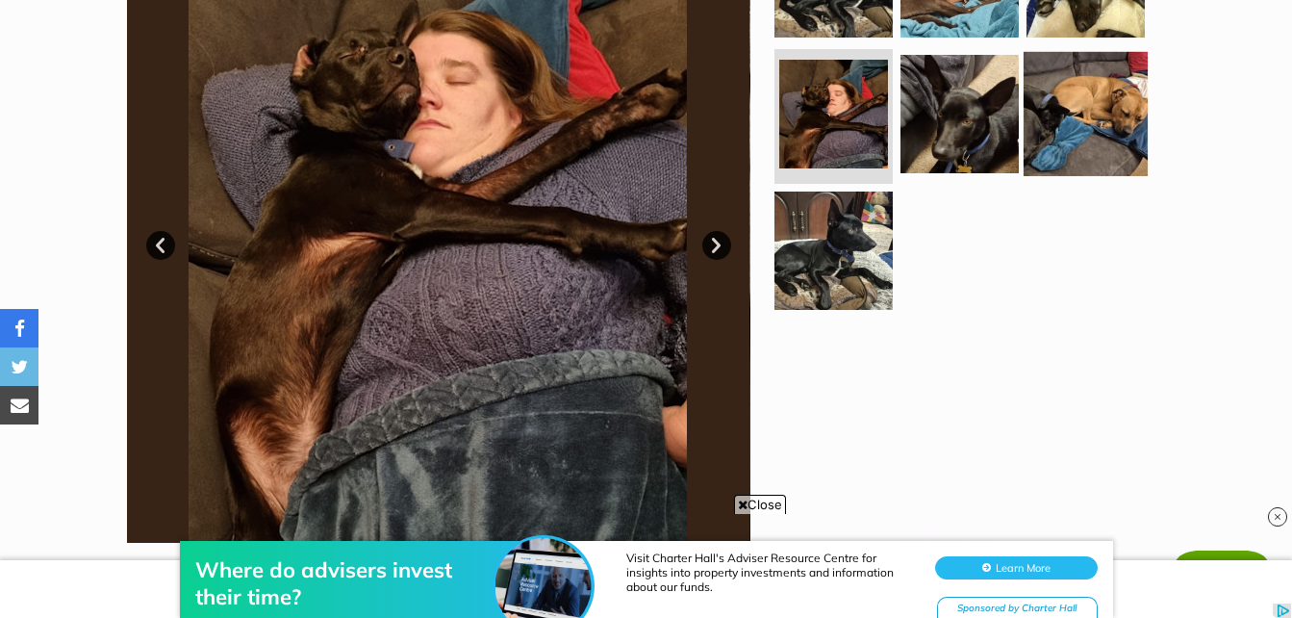
click at [1063, 126] on img at bounding box center [1086, 114] width 124 height 124
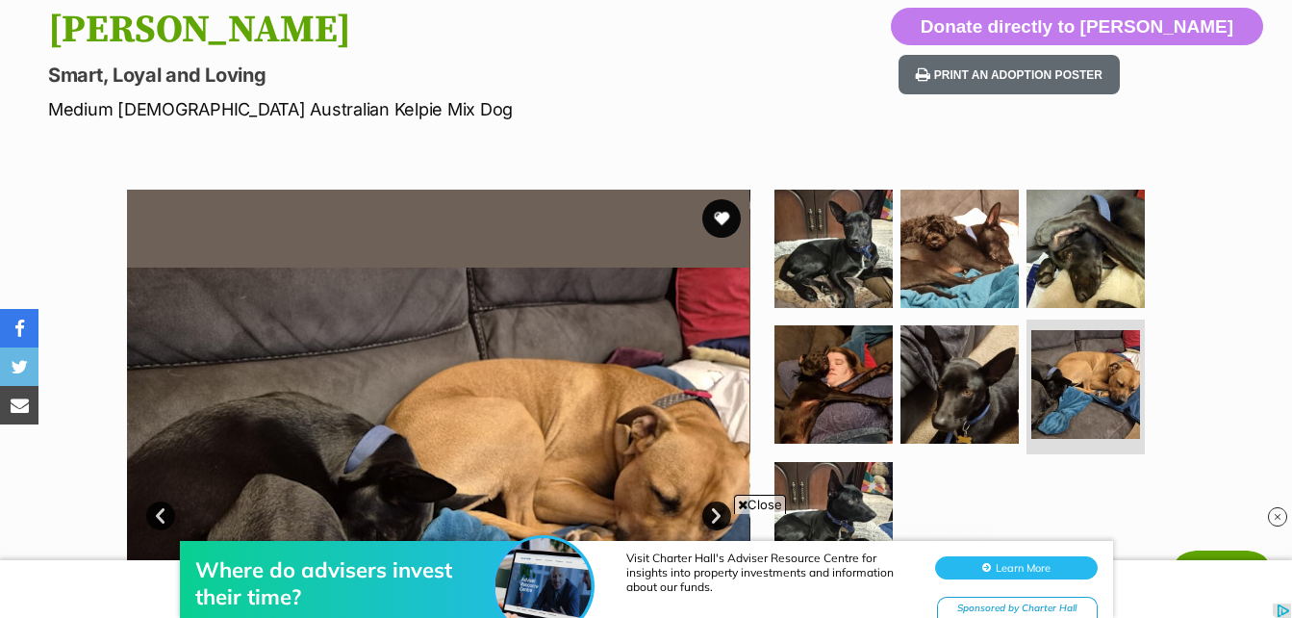
scroll to position [192, 0]
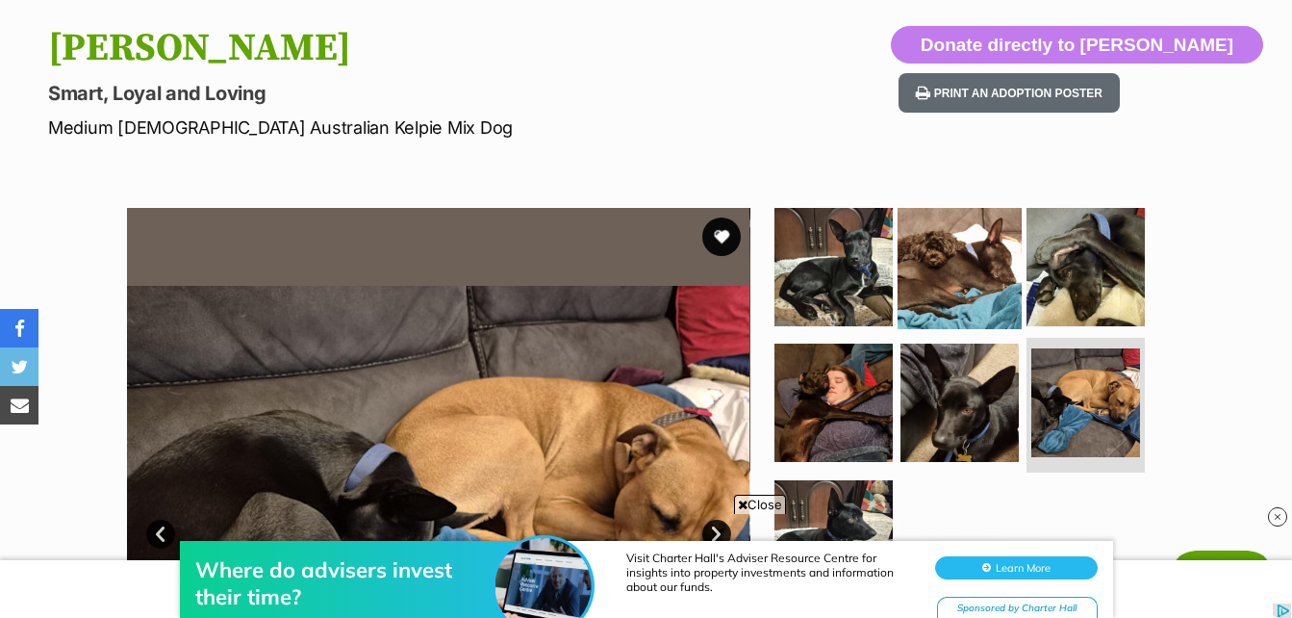
click at [982, 268] on img at bounding box center [960, 266] width 124 height 124
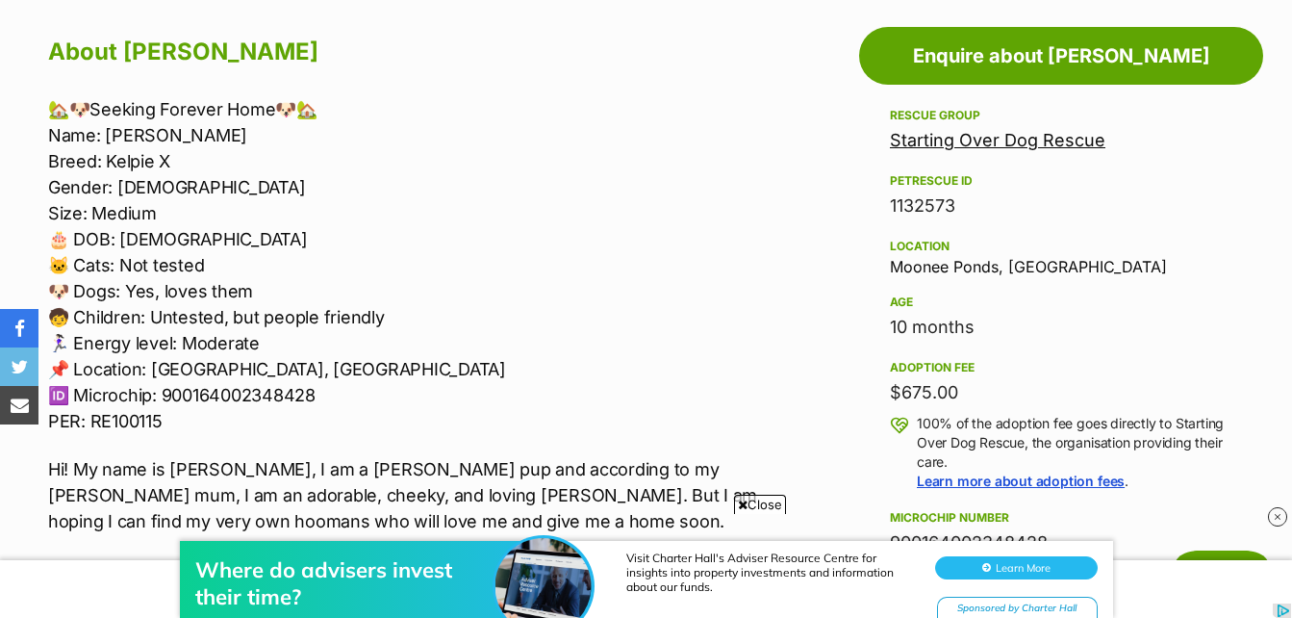
scroll to position [1059, 0]
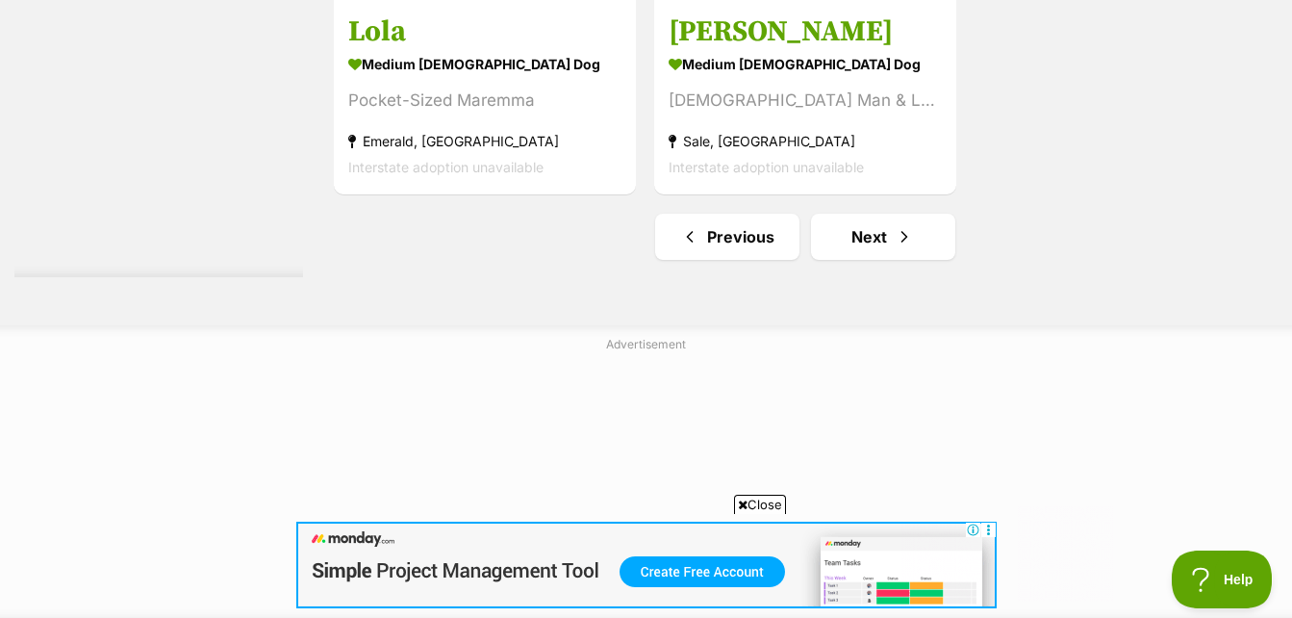
scroll to position [4971, 0]
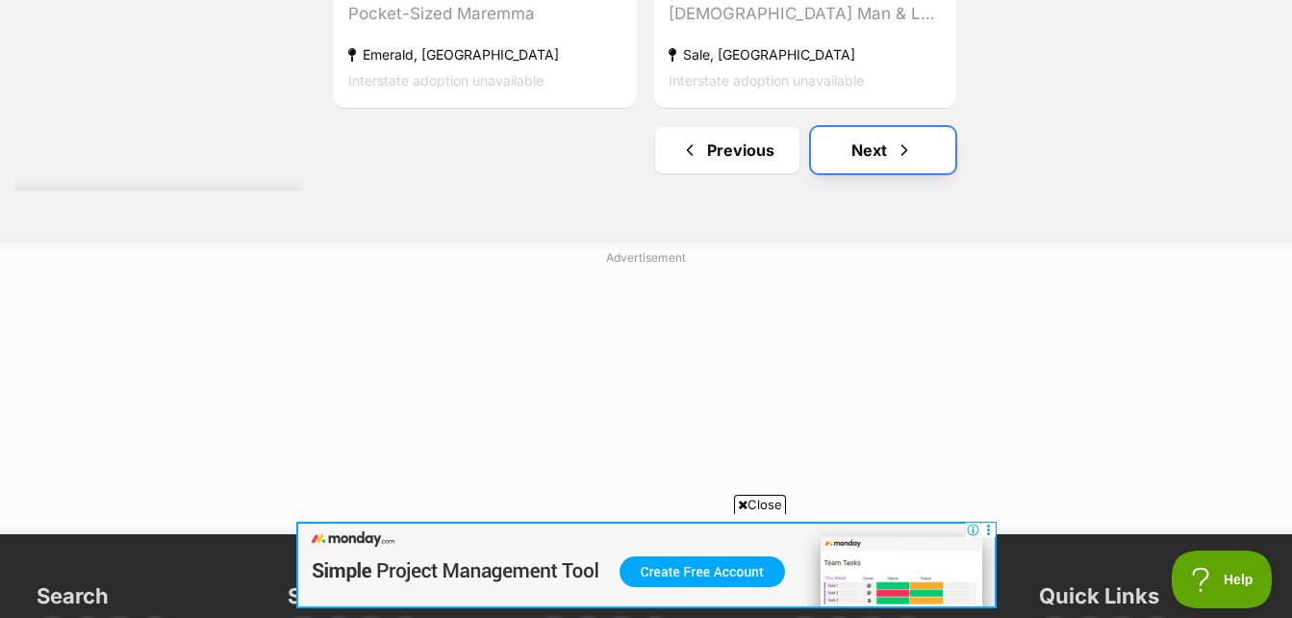
click at [905, 147] on span "Next page" at bounding box center [904, 150] width 19 height 23
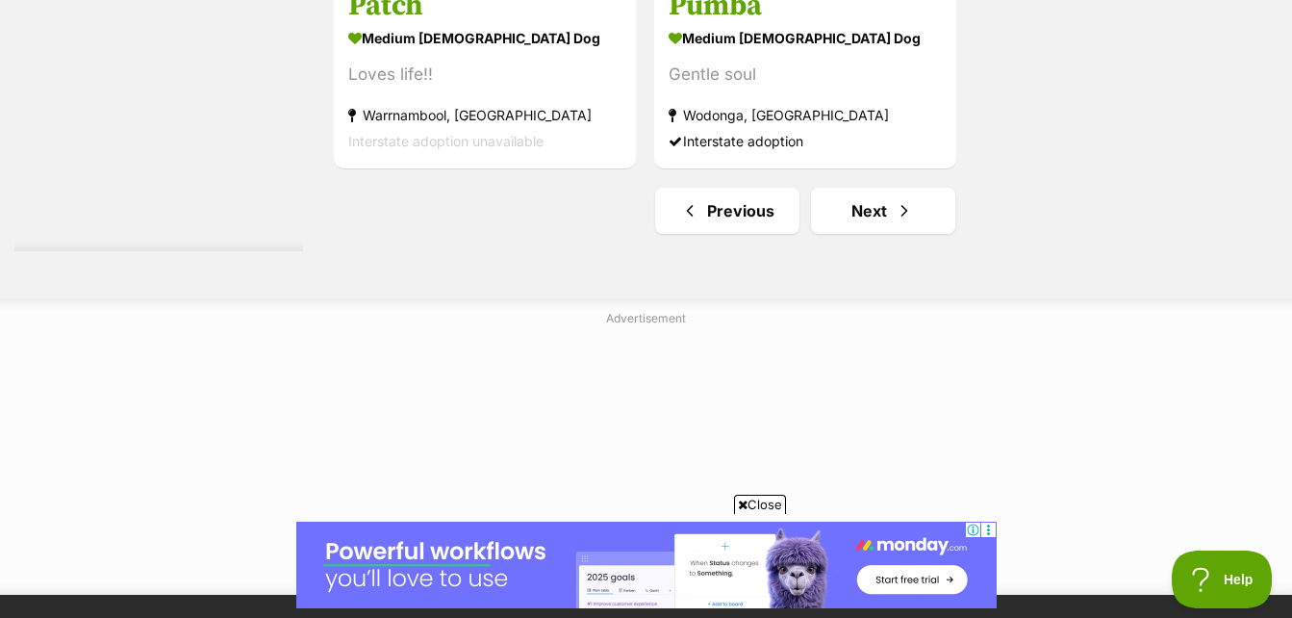
scroll to position [5100, 0]
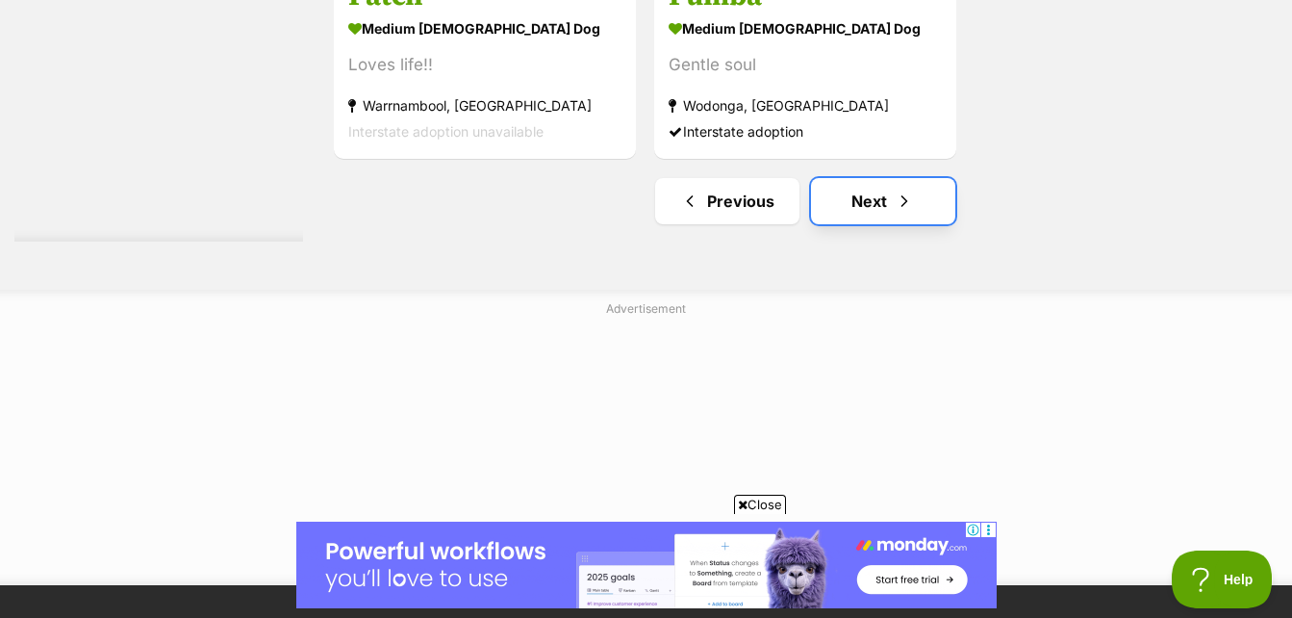
click at [859, 194] on link "Next" at bounding box center [883, 201] width 144 height 46
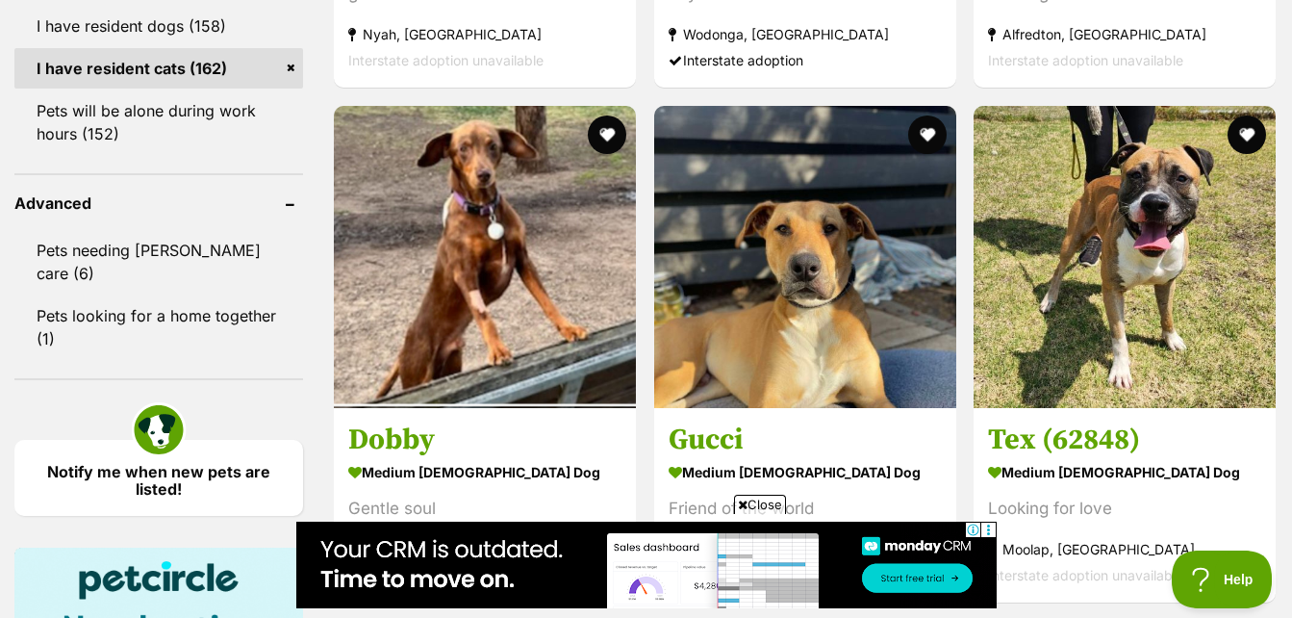
scroll to position [2502, 0]
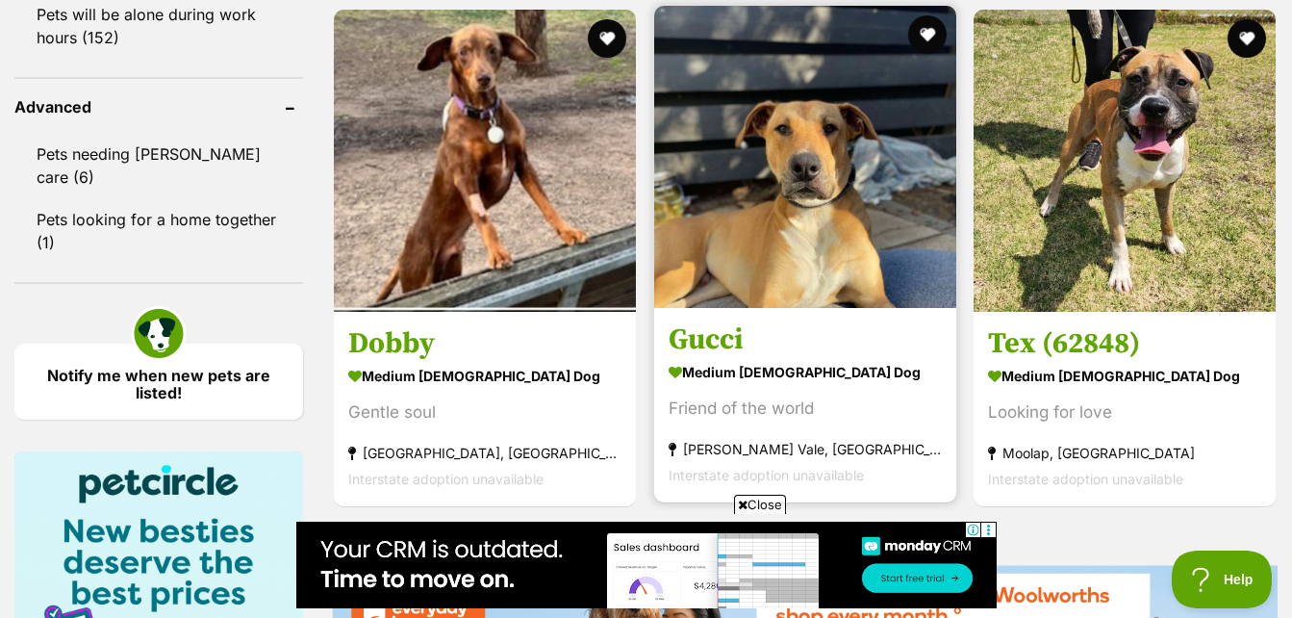
click at [817, 182] on img at bounding box center [805, 157] width 302 height 302
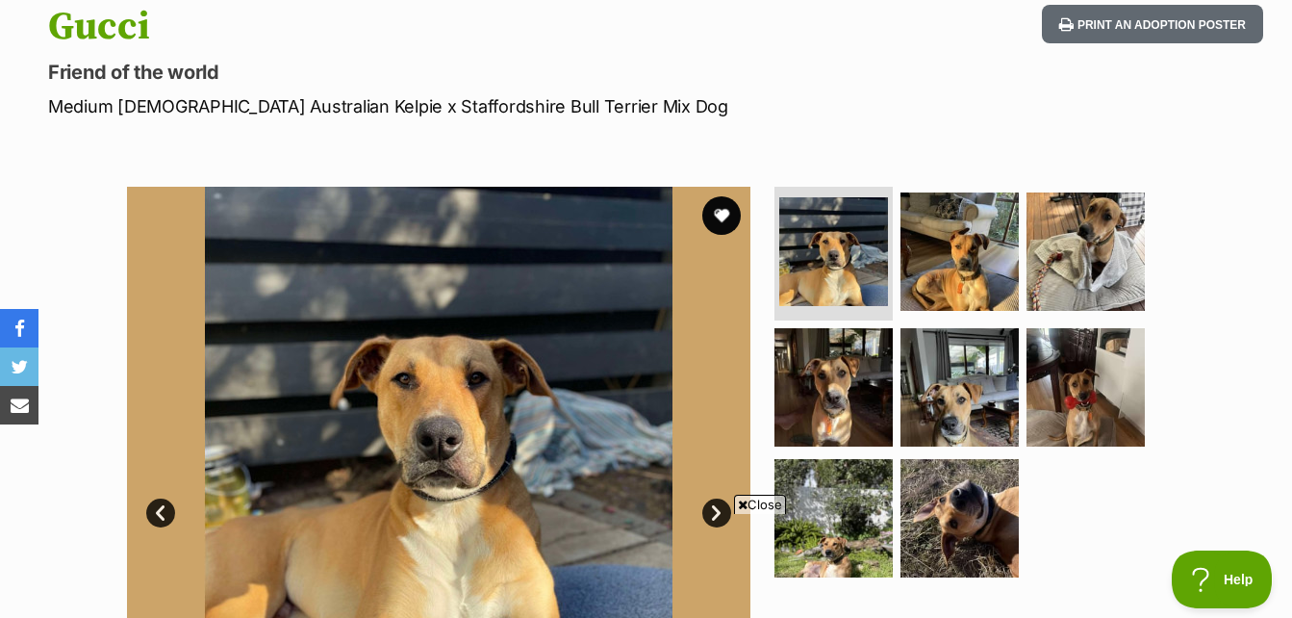
scroll to position [192, 0]
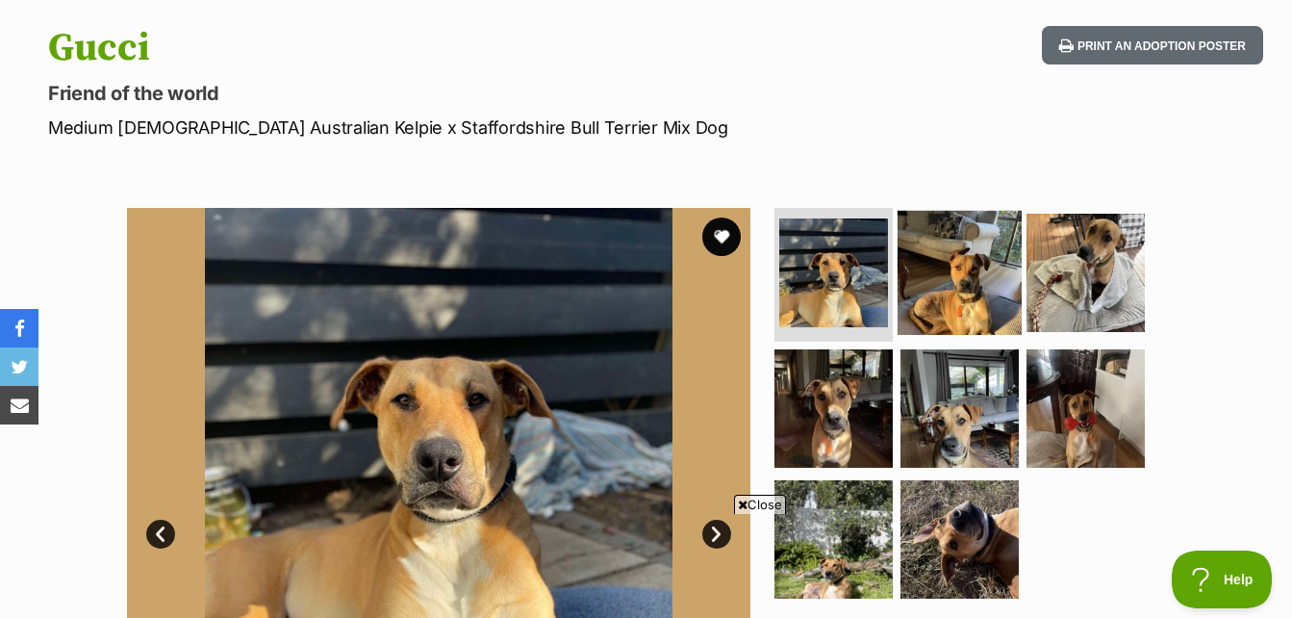
click at [930, 289] on img at bounding box center [960, 272] width 124 height 124
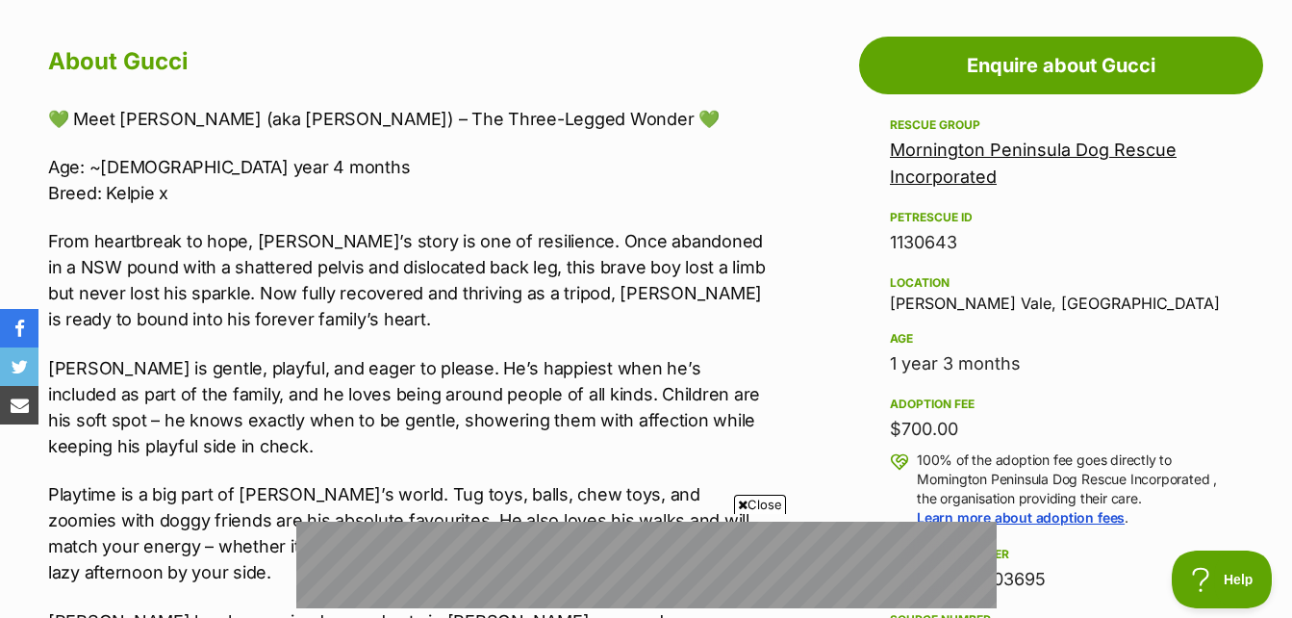
scroll to position [1059, 0]
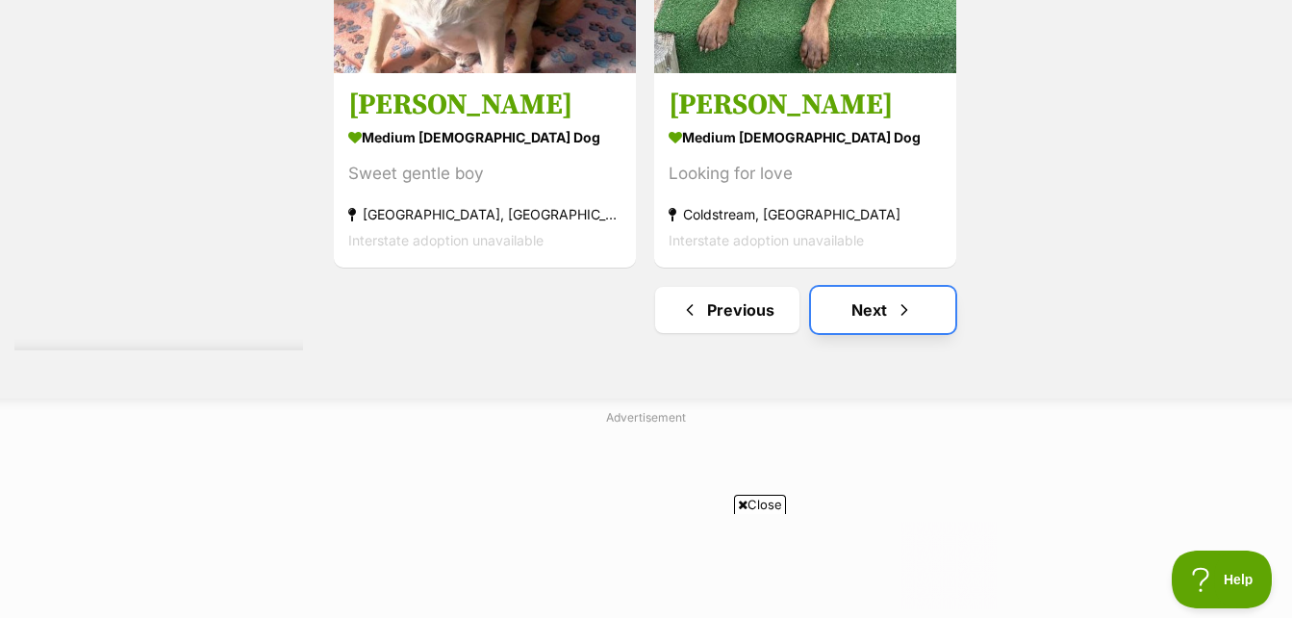
click at [884, 316] on link "Next" at bounding box center [883, 310] width 144 height 46
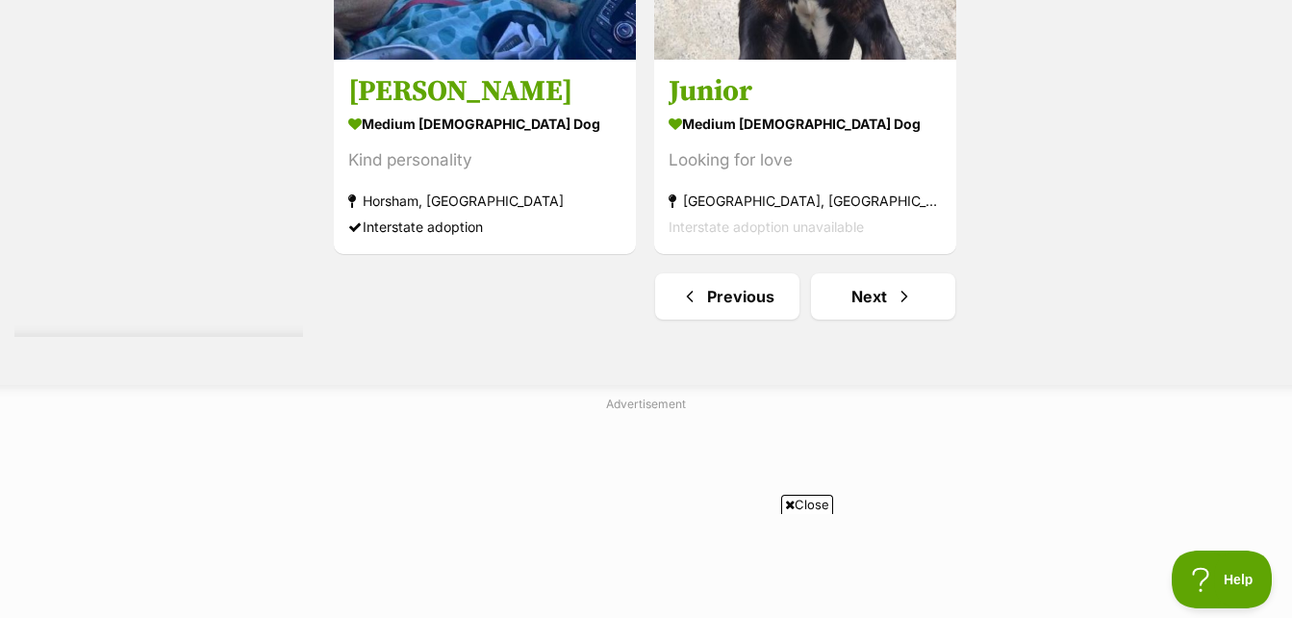
scroll to position [5004, 0]
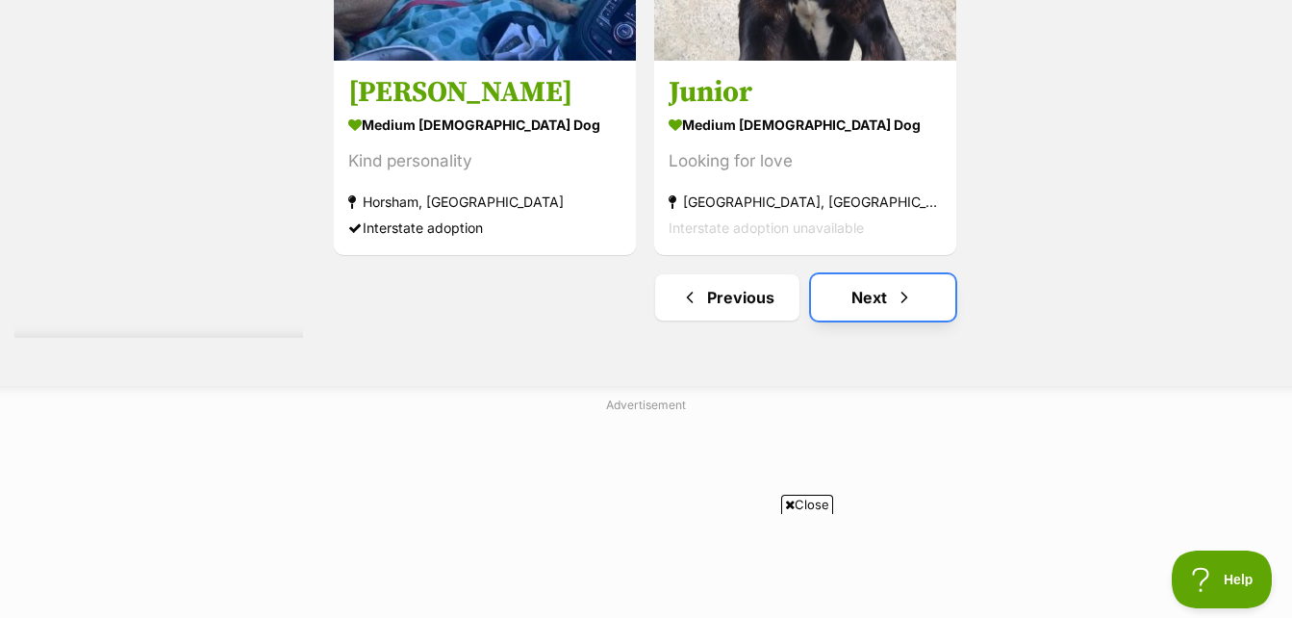
click at [898, 301] on span "Next page" at bounding box center [904, 297] width 19 height 23
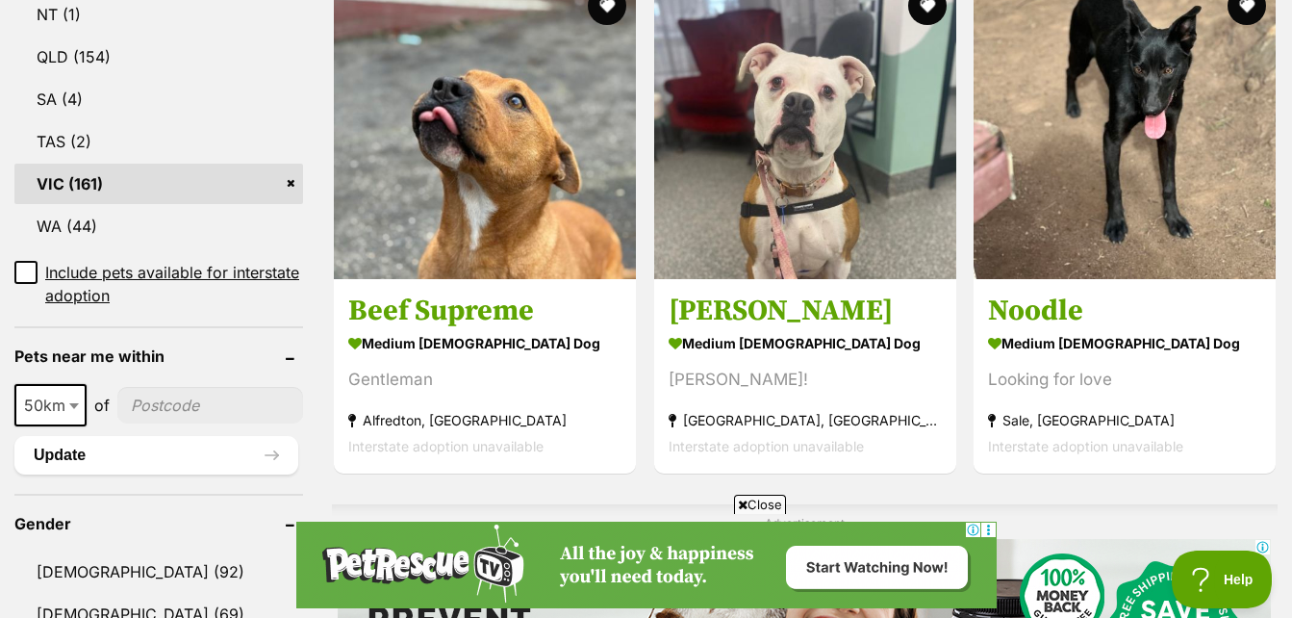
scroll to position [1347, 0]
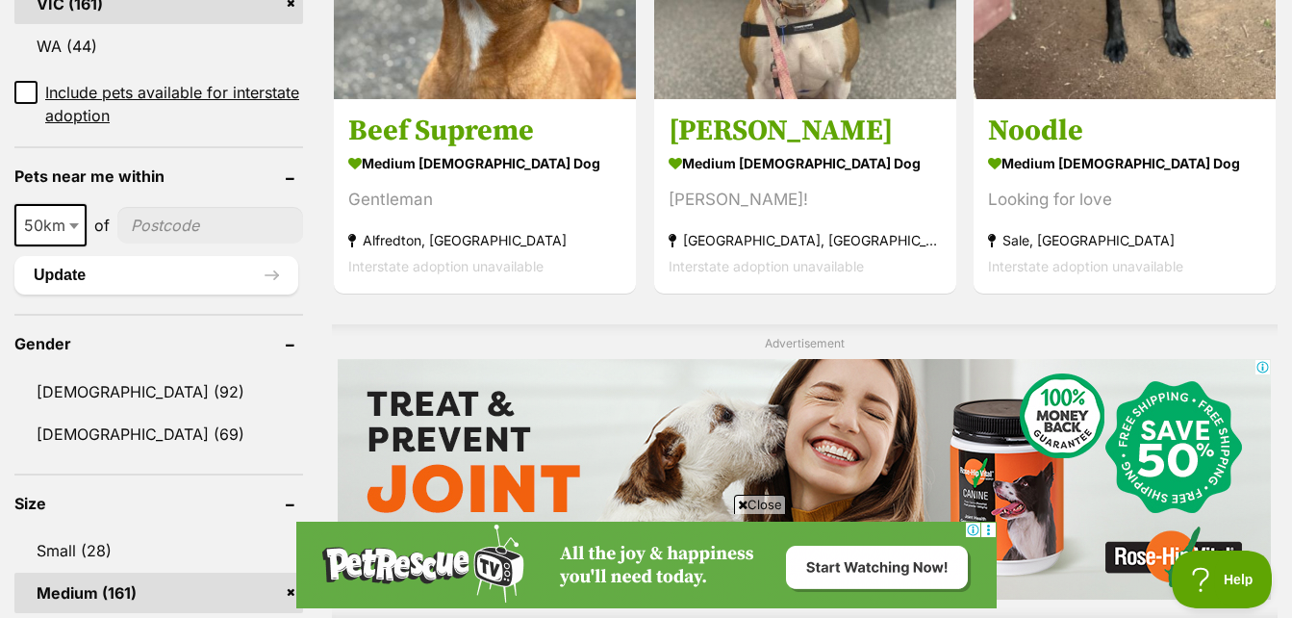
click at [195, 239] on input"] "postcode" at bounding box center [210, 225] width 186 height 37
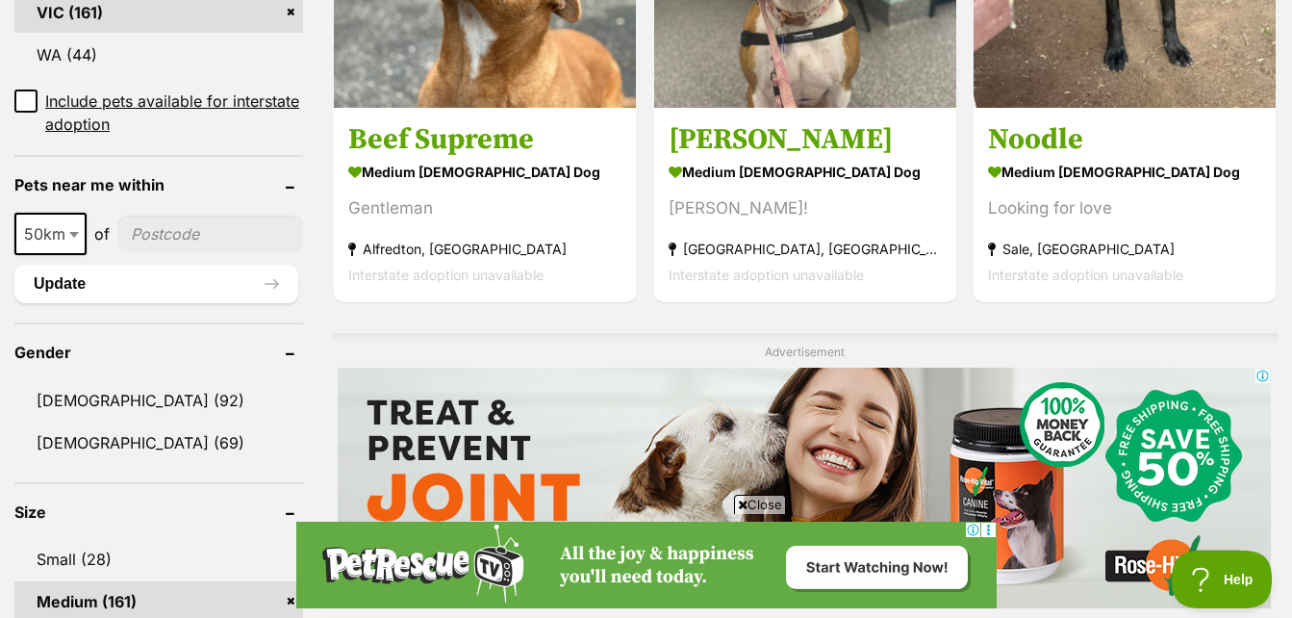
scroll to position [1272, 0]
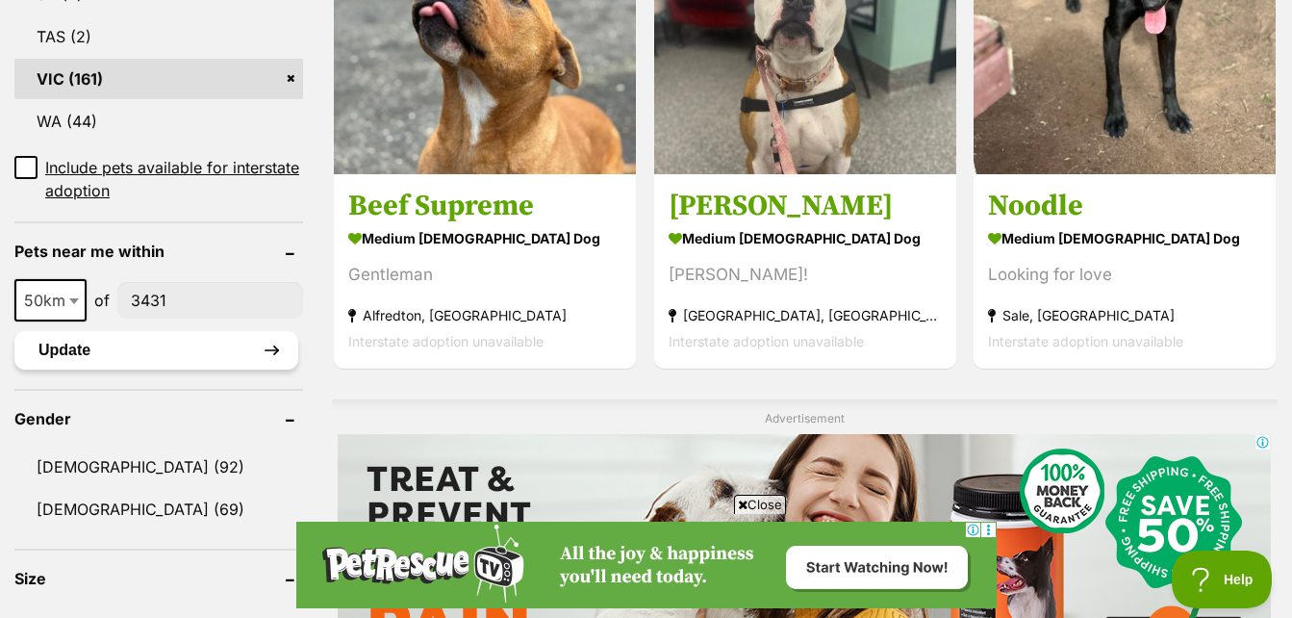
type input"] "3431"
click at [255, 344] on button "Update" at bounding box center [156, 350] width 284 height 38
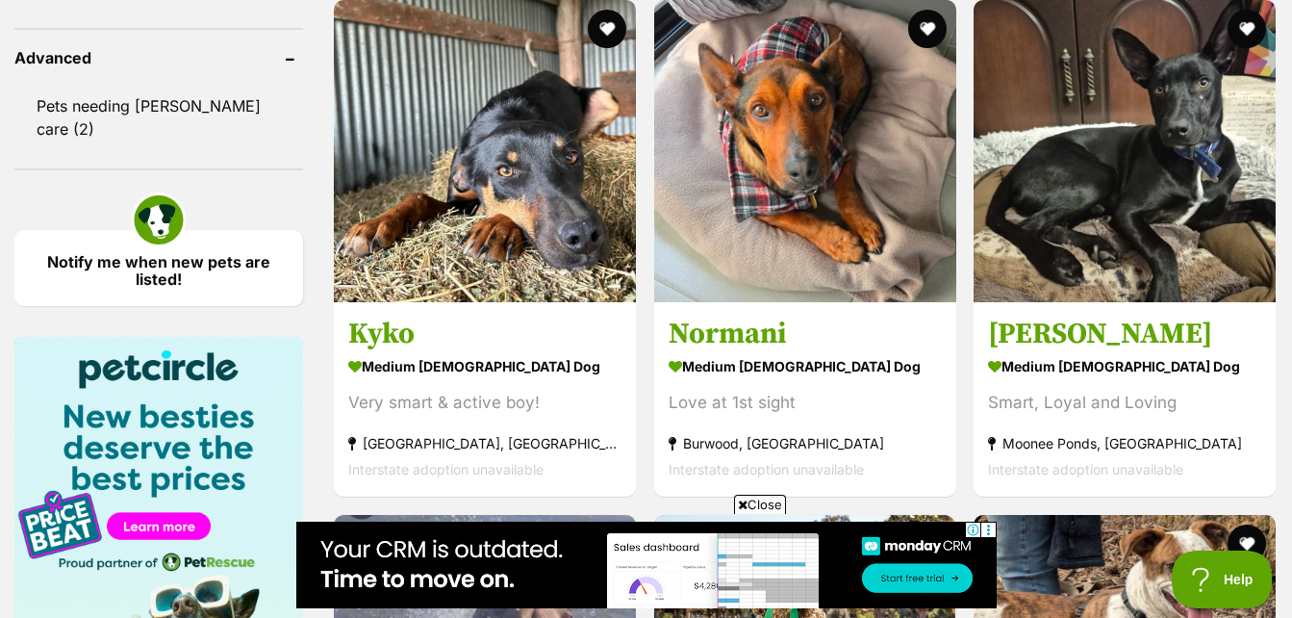
scroll to position [1925, 0]
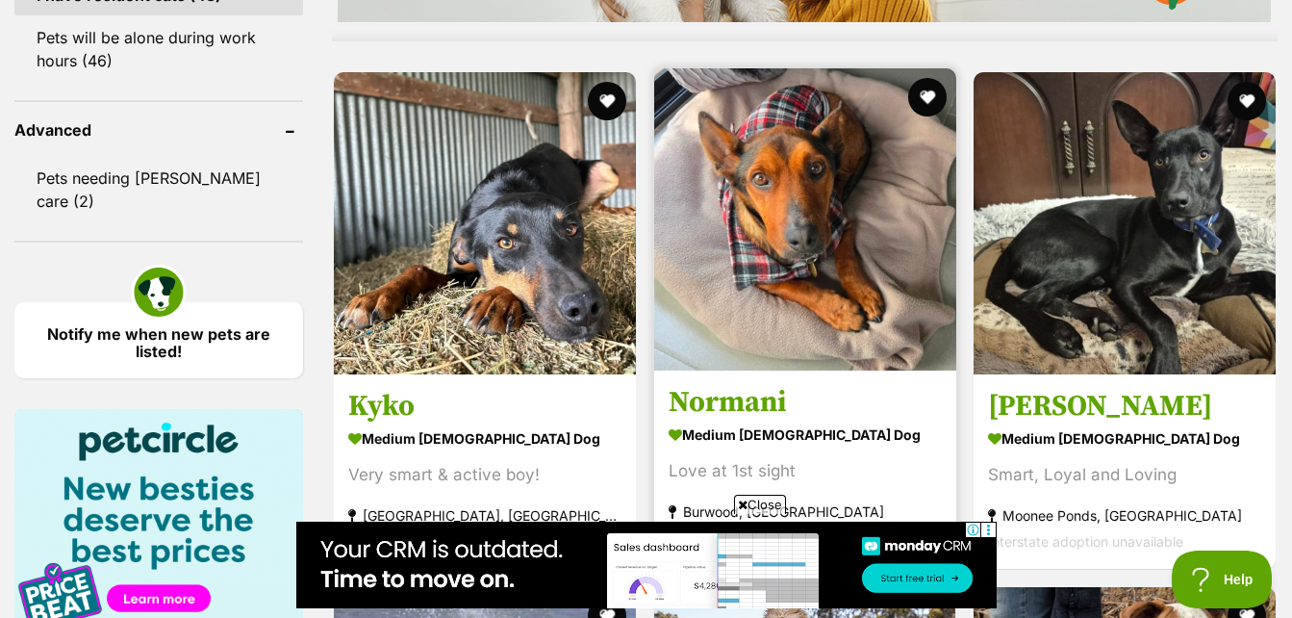
click at [815, 294] on img at bounding box center [805, 219] width 302 height 302
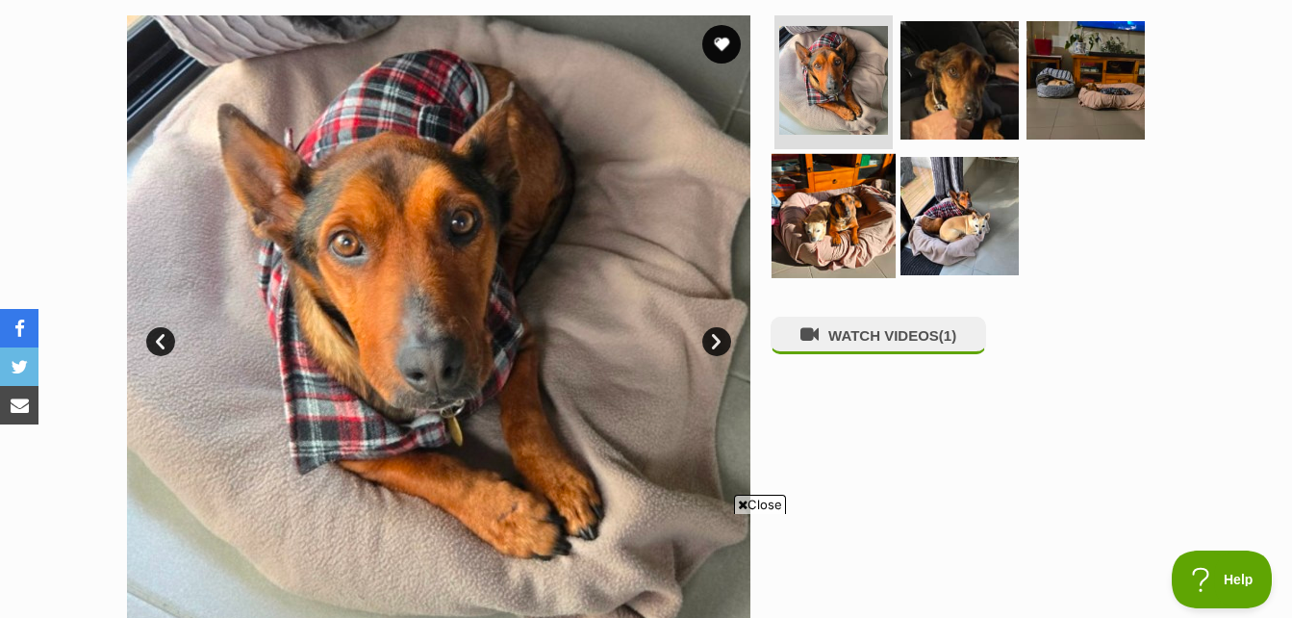
click at [855, 231] on img at bounding box center [834, 216] width 124 height 124
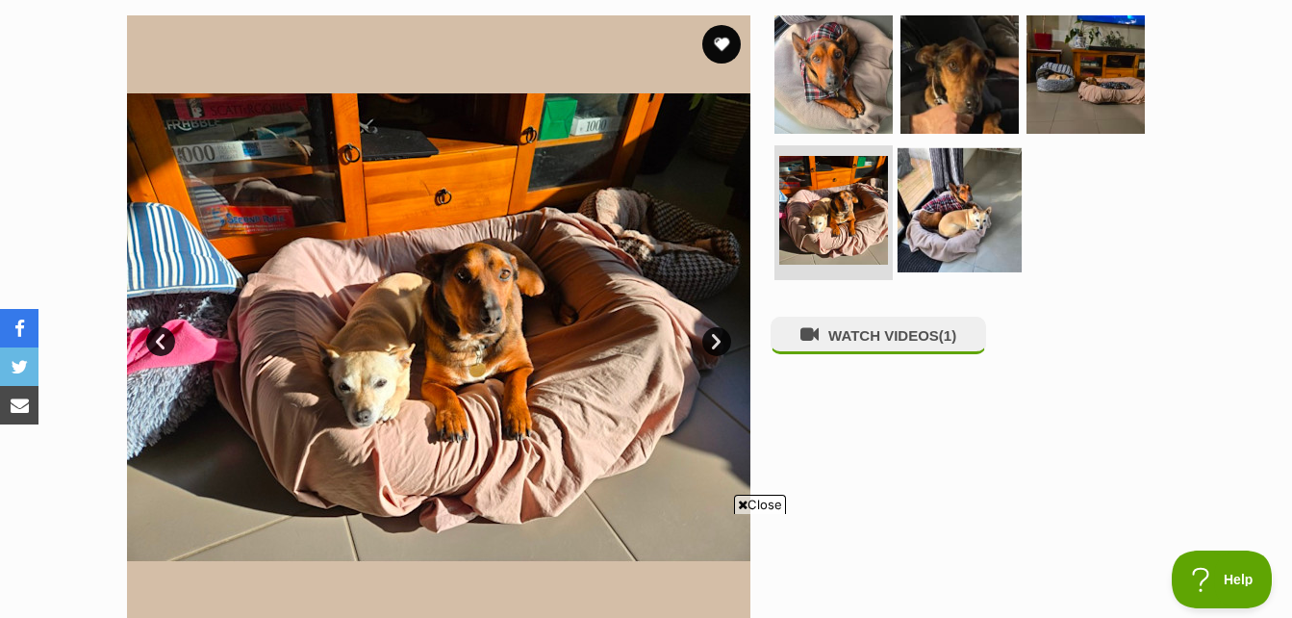
click at [942, 207] on img at bounding box center [960, 210] width 124 height 124
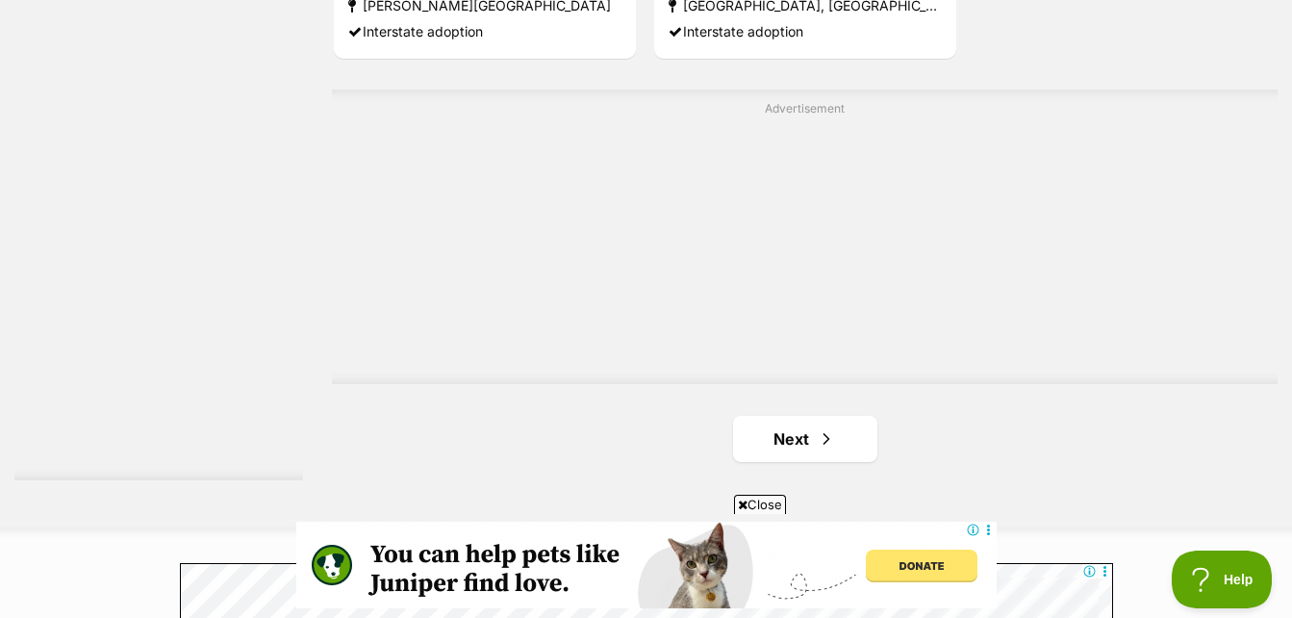
scroll to position [4874, 0]
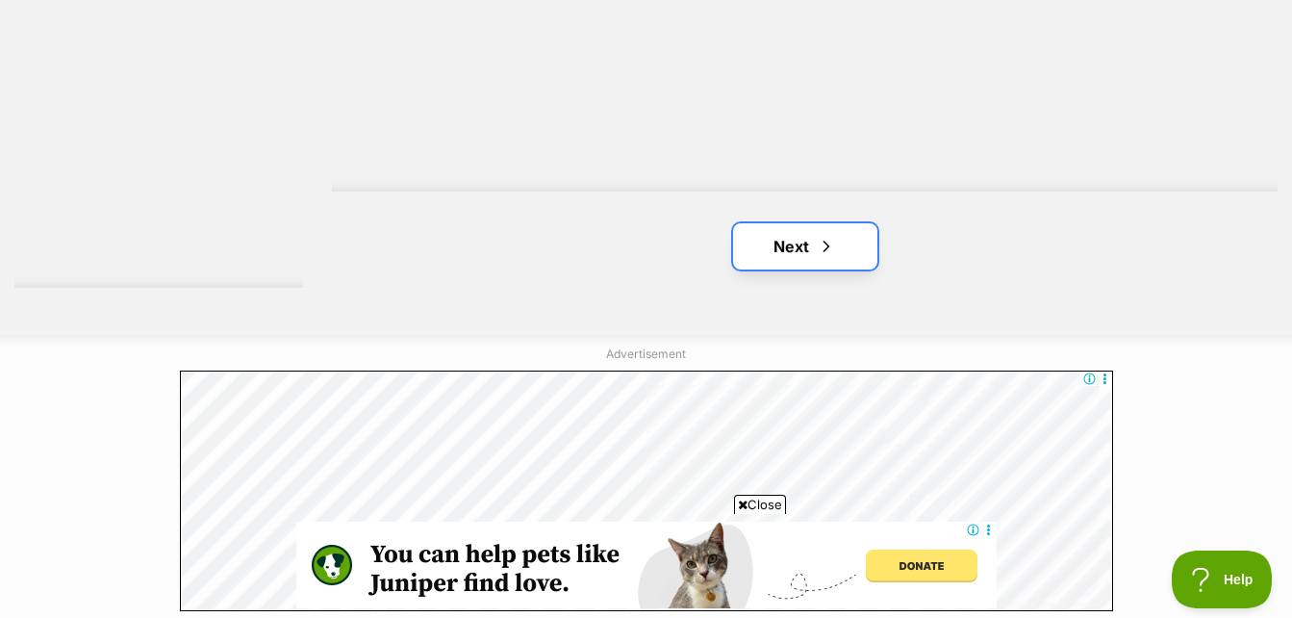
click at [846, 240] on link "Next" at bounding box center [805, 246] width 144 height 46
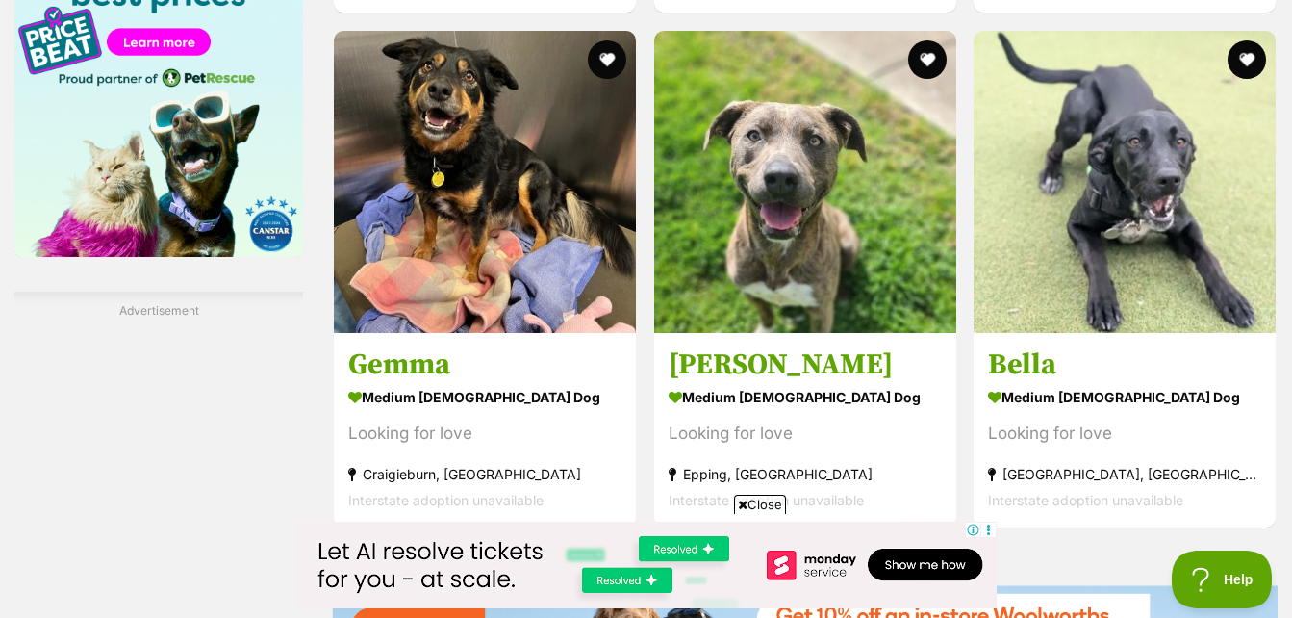
scroll to position [2502, 0]
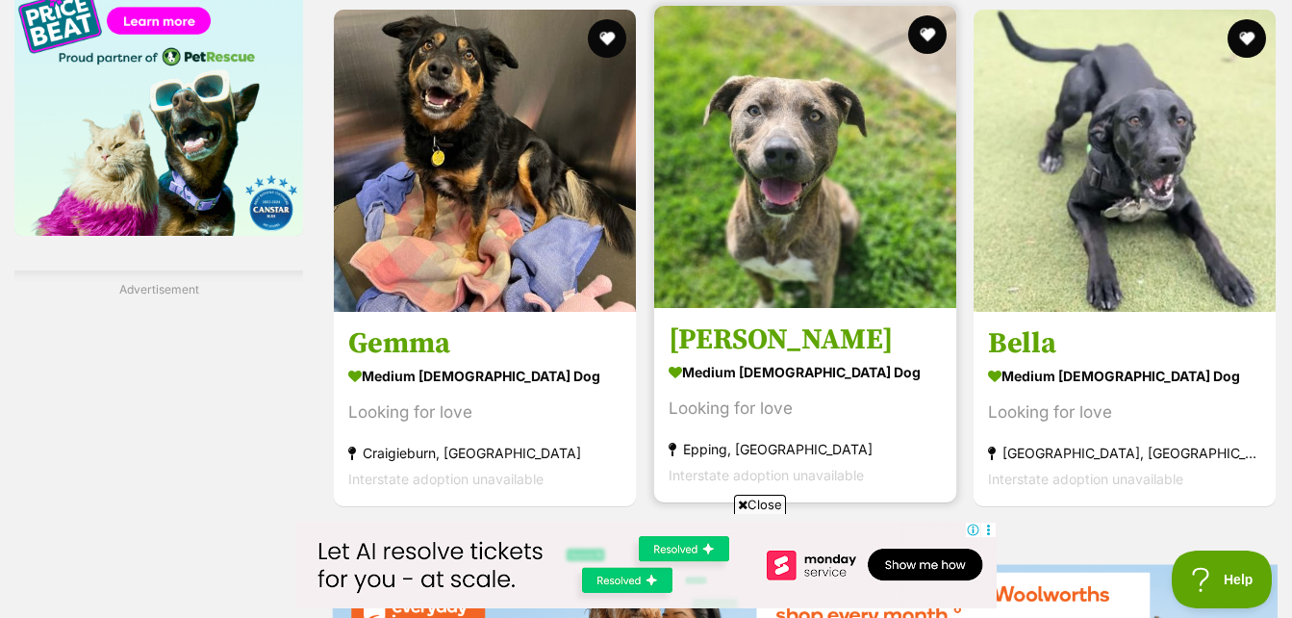
click at [797, 136] on img at bounding box center [805, 157] width 302 height 302
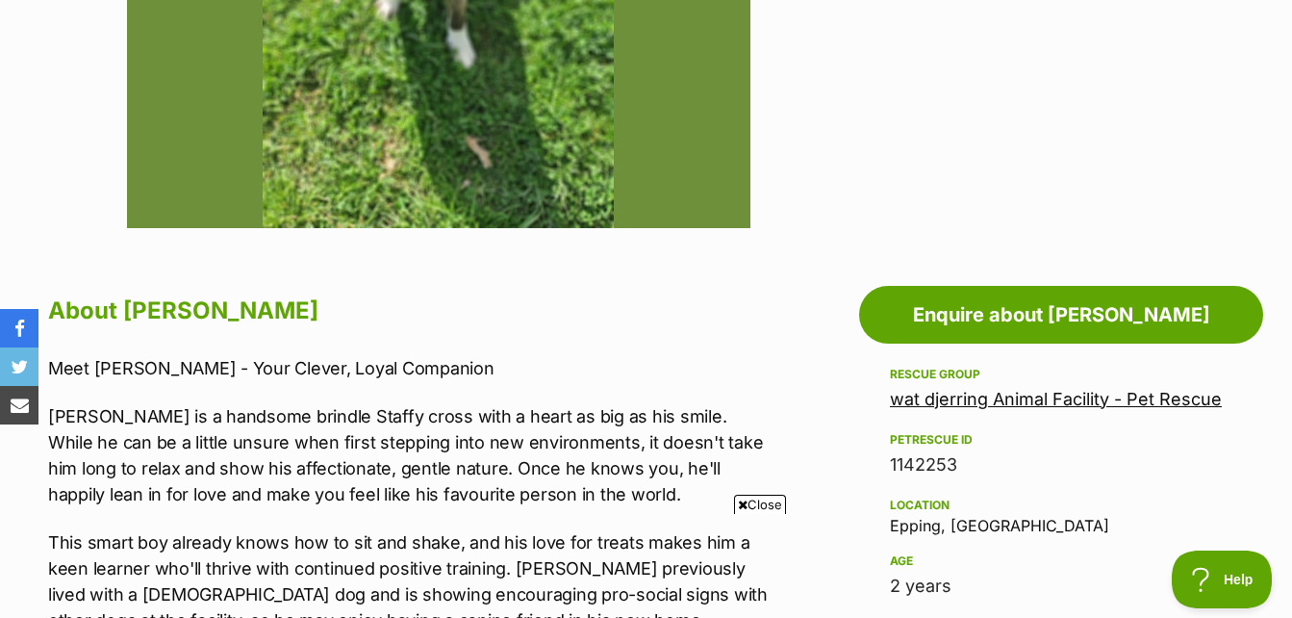
scroll to position [962, 0]
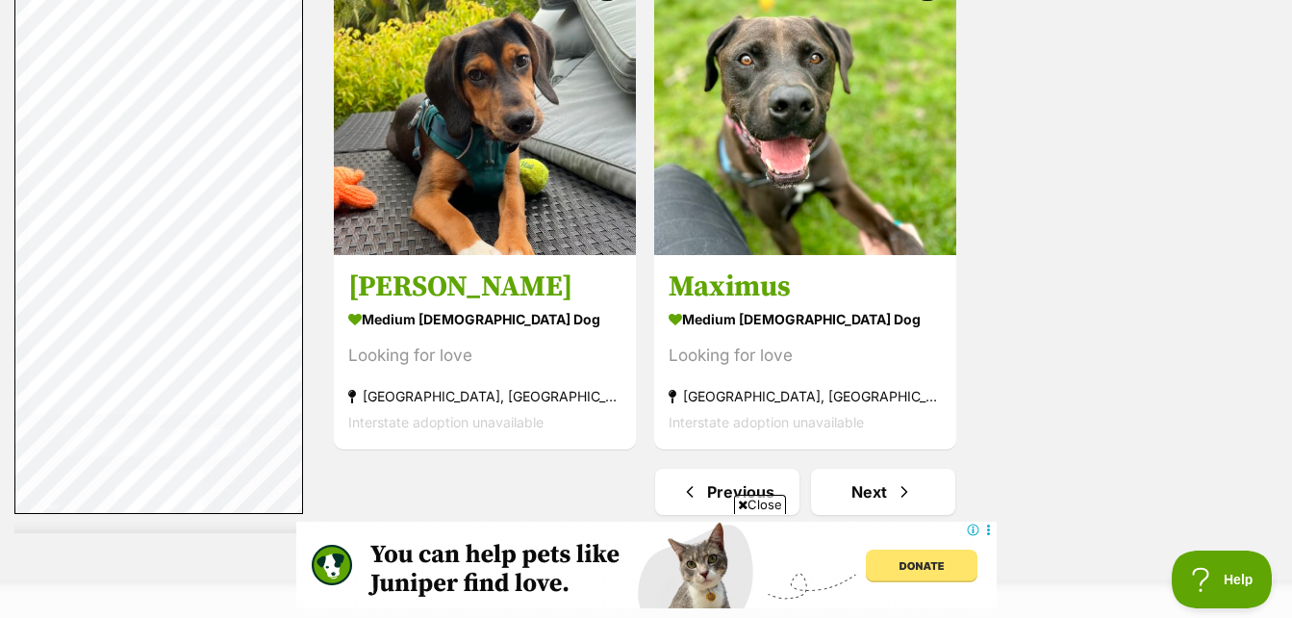
scroll to position [4725, 0]
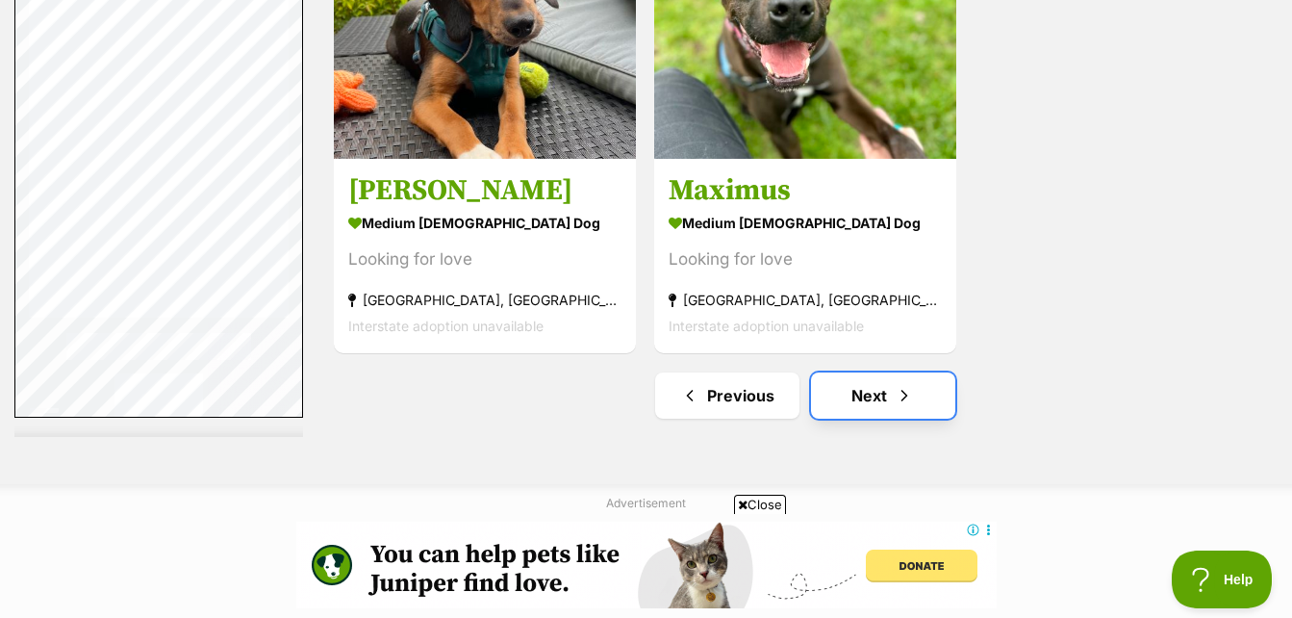
click at [896, 403] on span "Next page" at bounding box center [904, 395] width 19 height 23
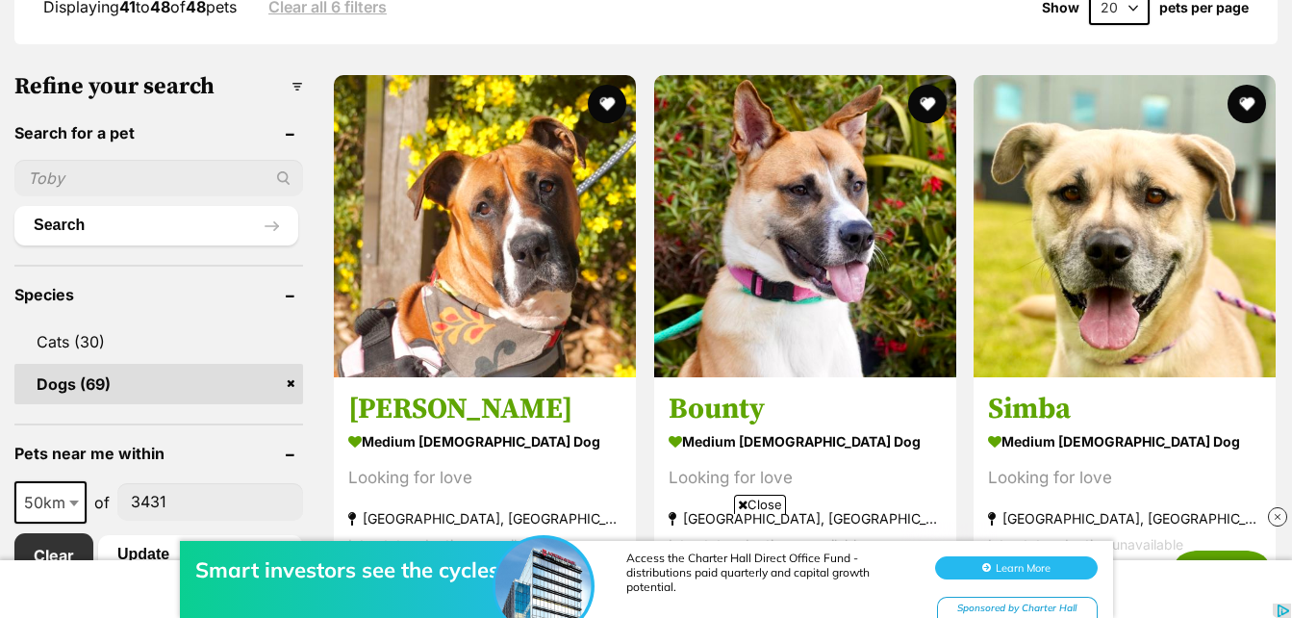
scroll to position [577, 0]
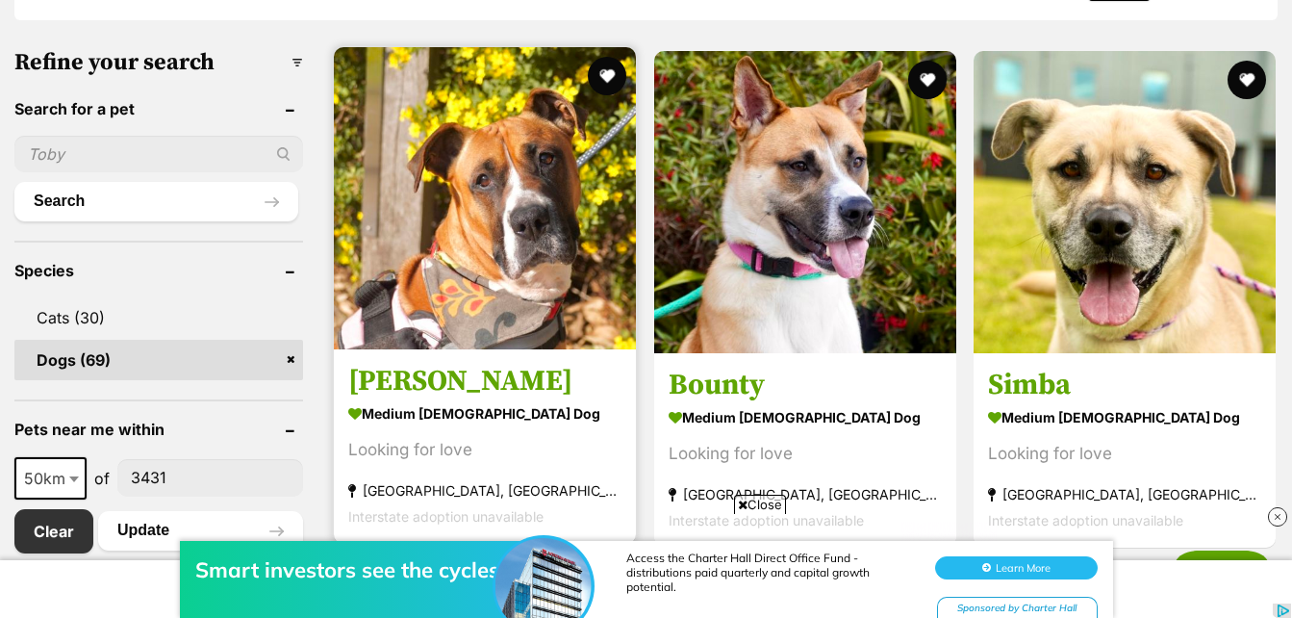
click at [439, 233] on img at bounding box center [485, 198] width 302 height 302
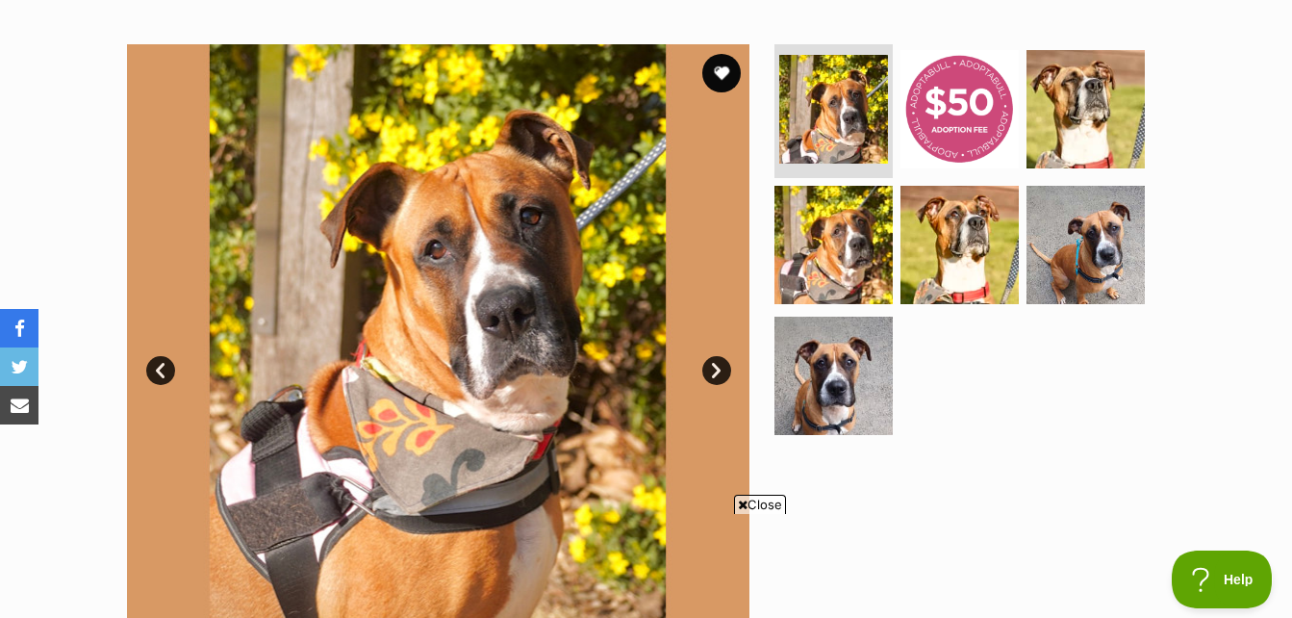
scroll to position [385, 0]
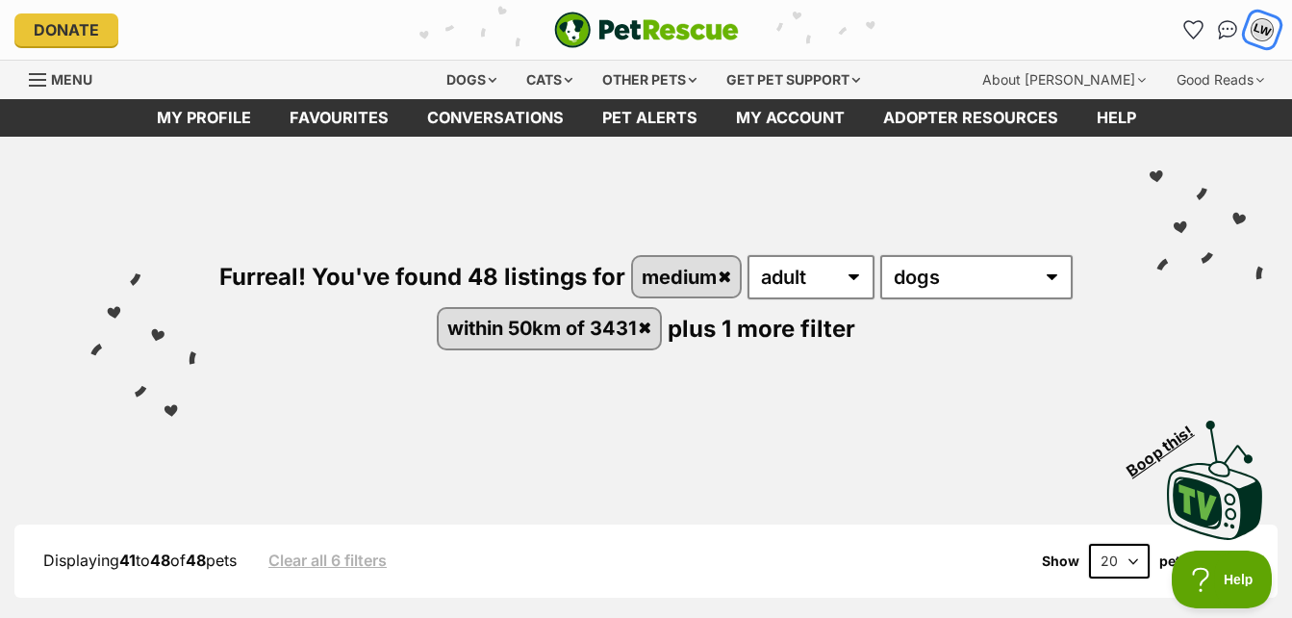
click at [1260, 30] on div "LW" at bounding box center [1262, 29] width 25 height 25
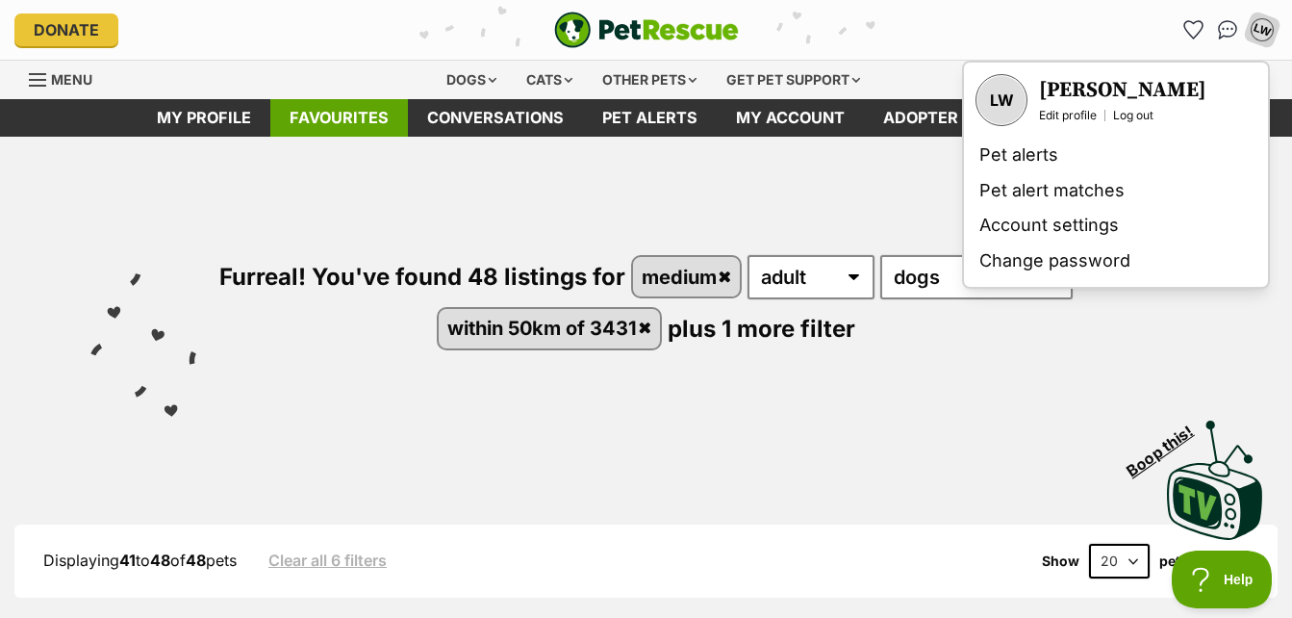
click at [341, 113] on link "Favourites" at bounding box center [339, 118] width 138 height 38
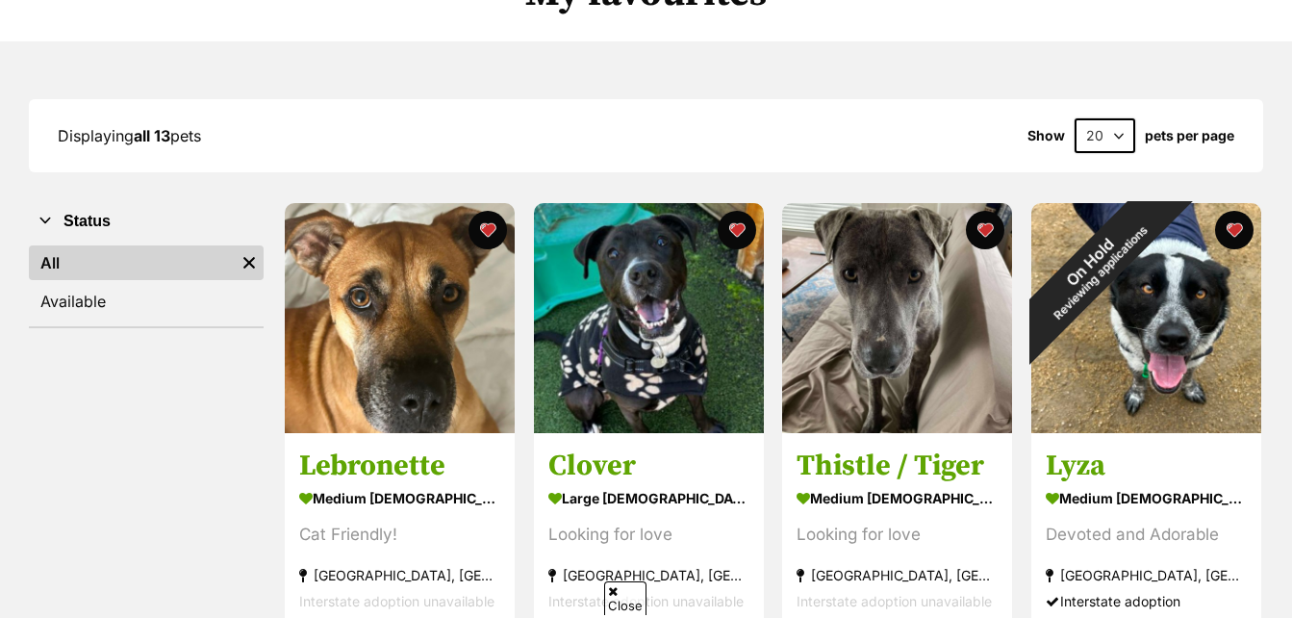
scroll to position [192, 0]
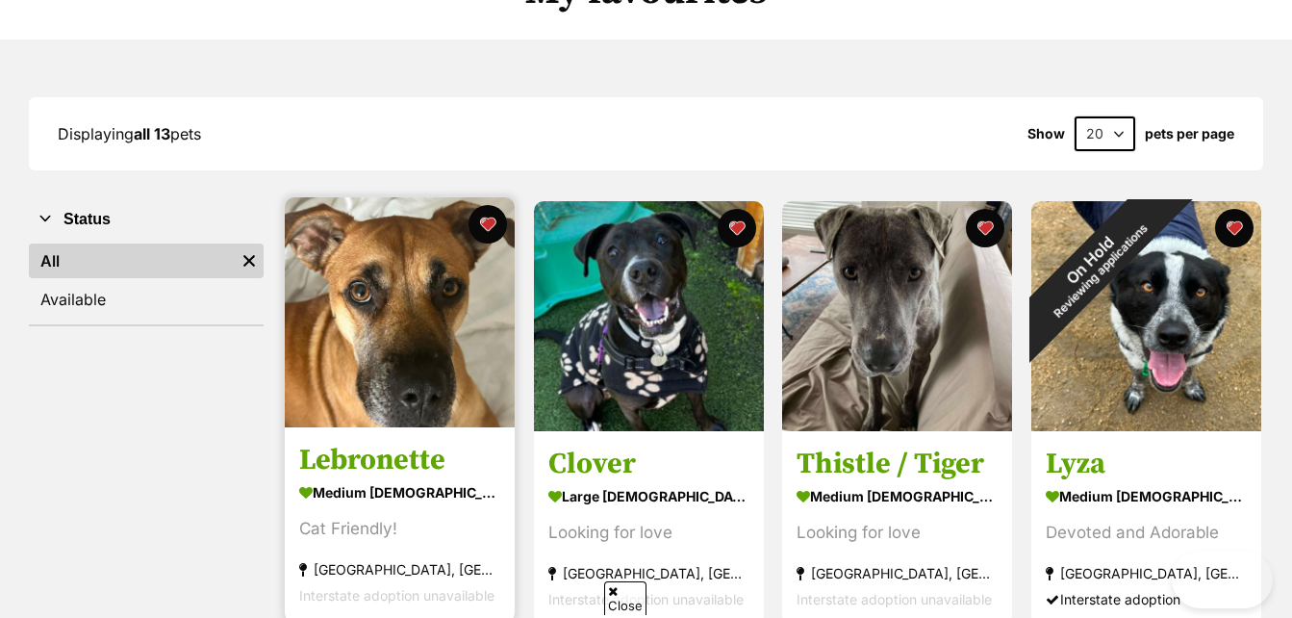
click at [389, 296] on img at bounding box center [400, 312] width 230 height 230
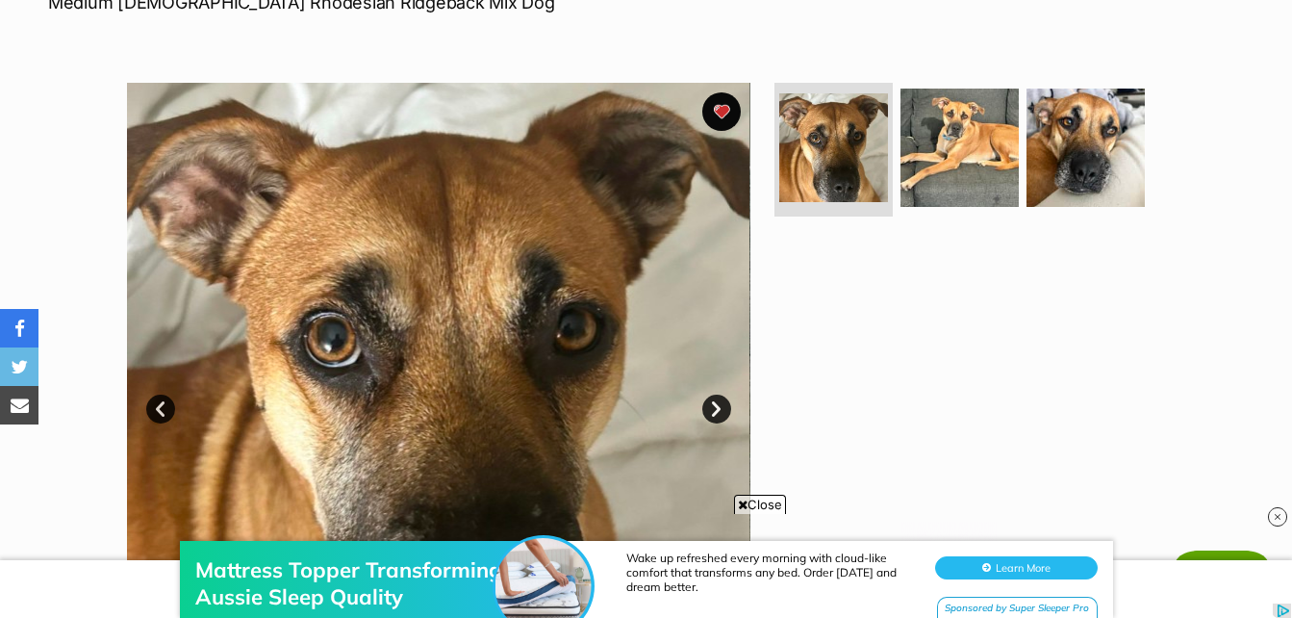
scroll to position [385, 0]
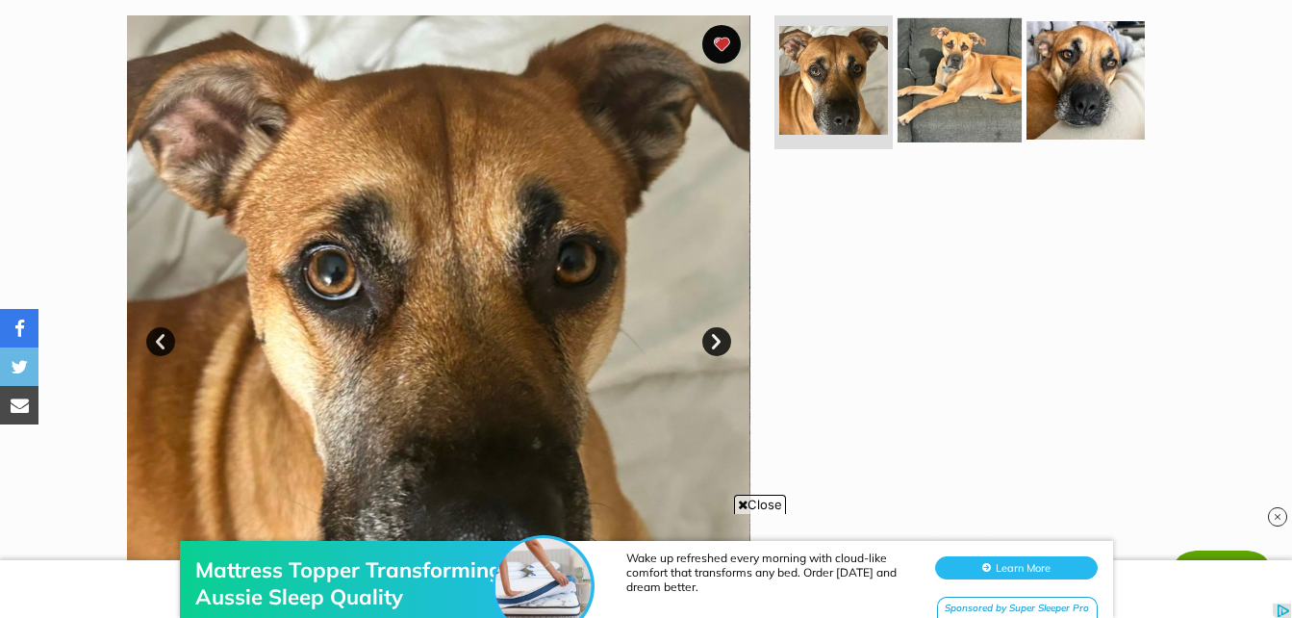
click at [978, 94] on img at bounding box center [960, 79] width 124 height 124
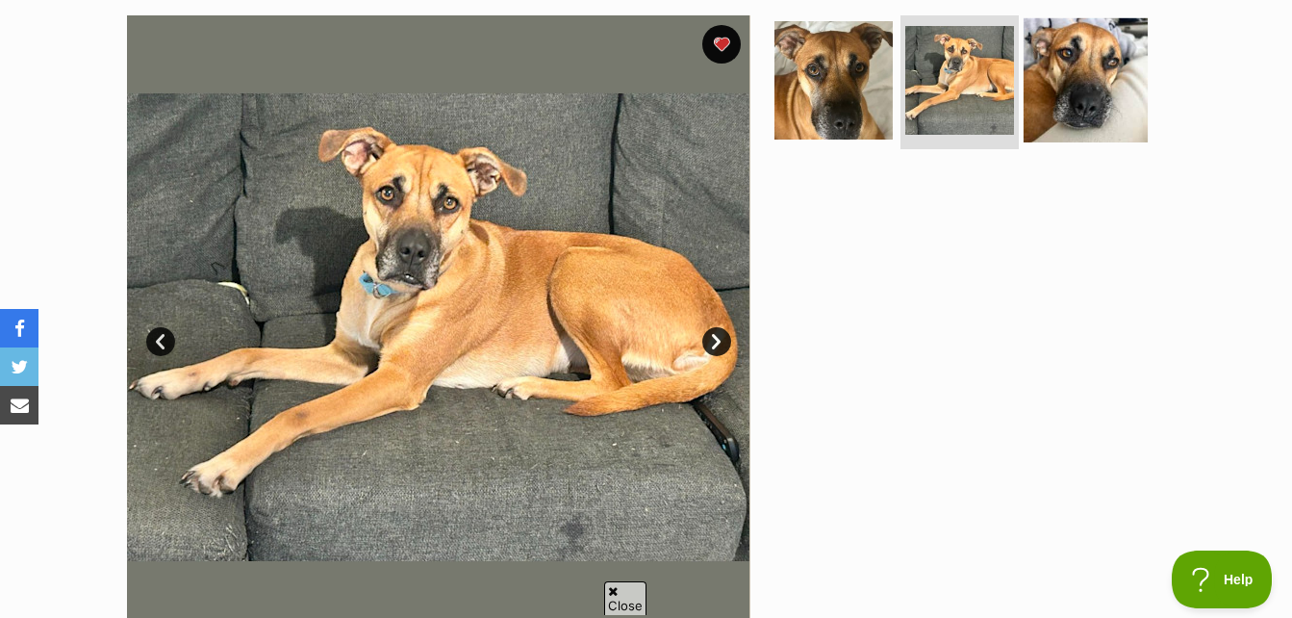
click at [1054, 102] on img at bounding box center [1086, 79] width 124 height 124
